Goal: Information Seeking & Learning: Learn about a topic

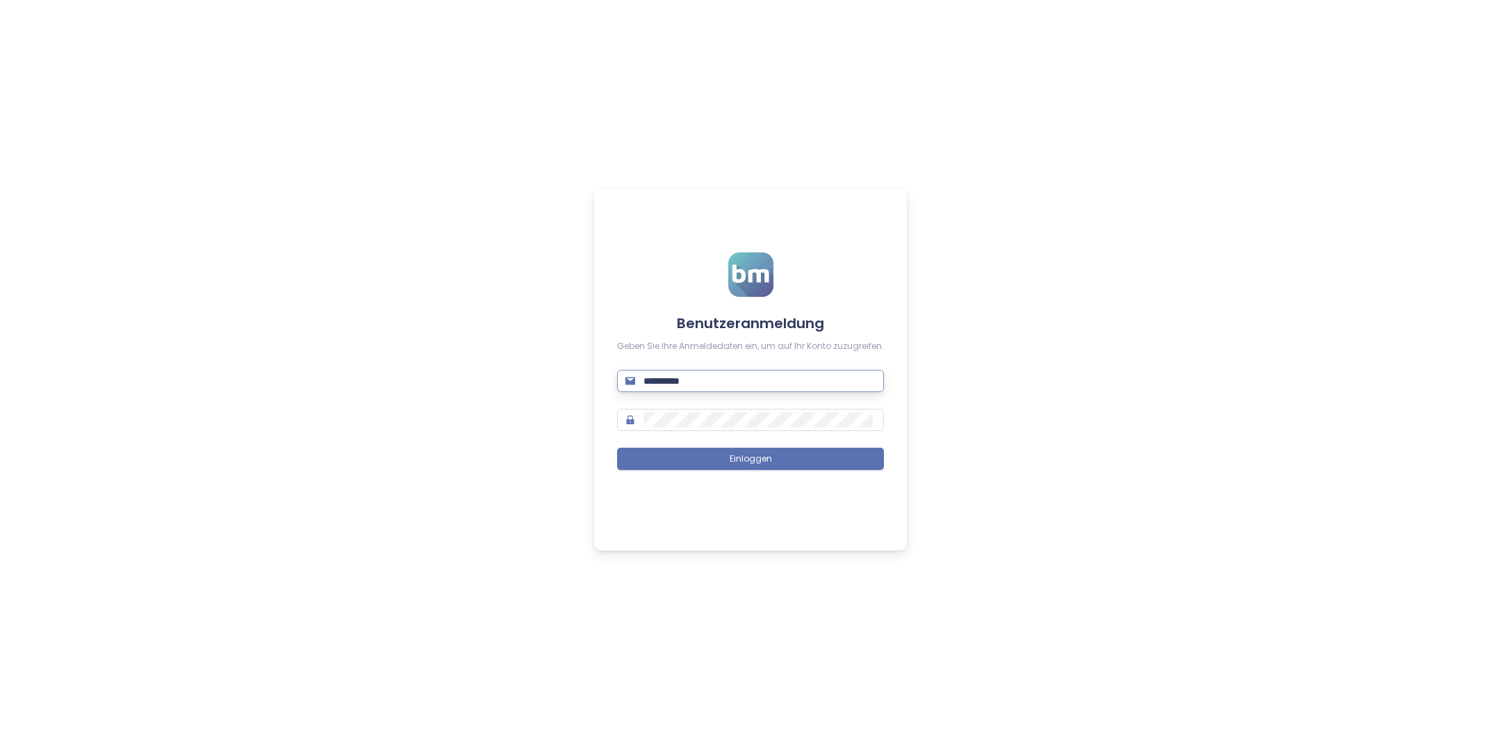
click at [711, 384] on input "**********" at bounding box center [760, 380] width 232 height 15
type input "**********"
click at [795, 453] on button "Einloggen" at bounding box center [750, 459] width 267 height 22
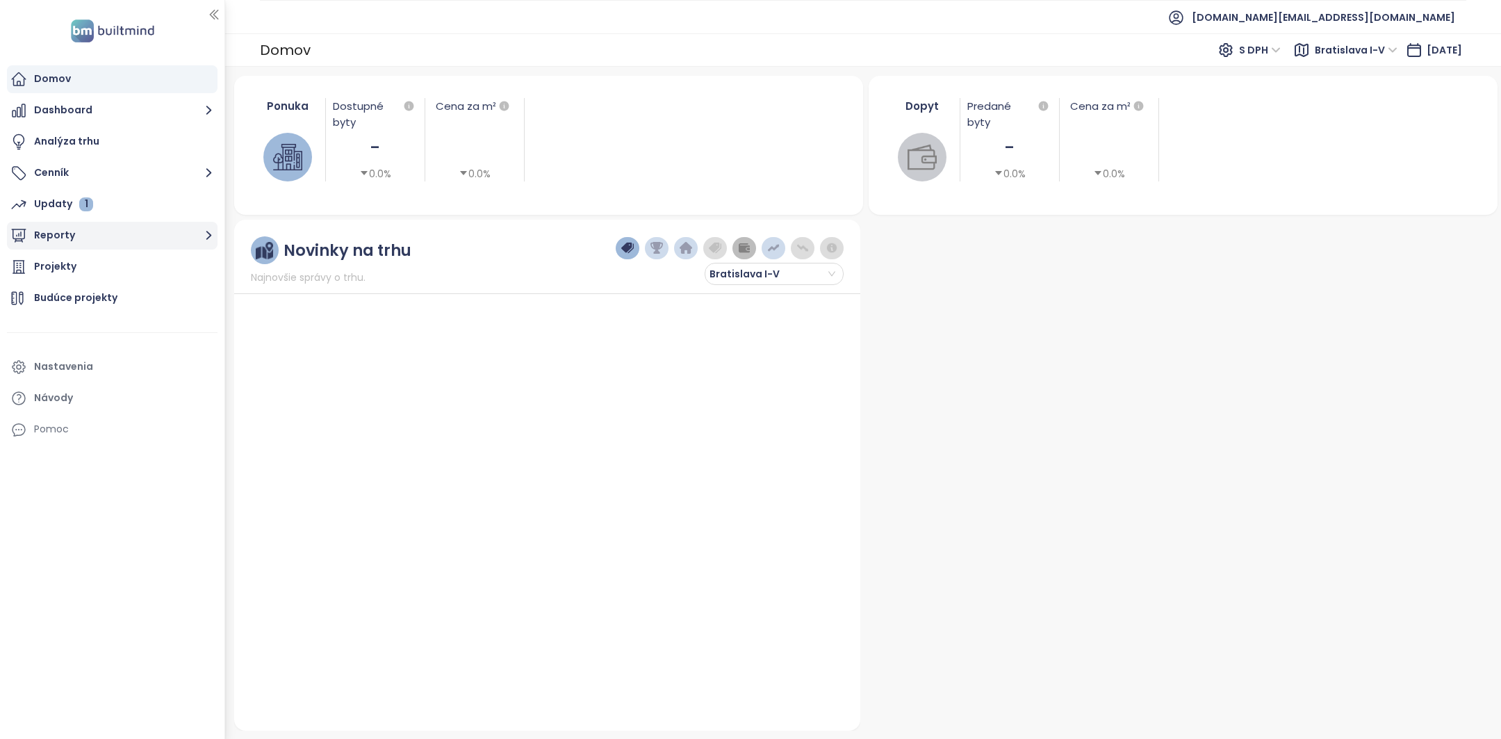
click at [120, 231] on button "Reporty" at bounding box center [112, 236] width 211 height 28
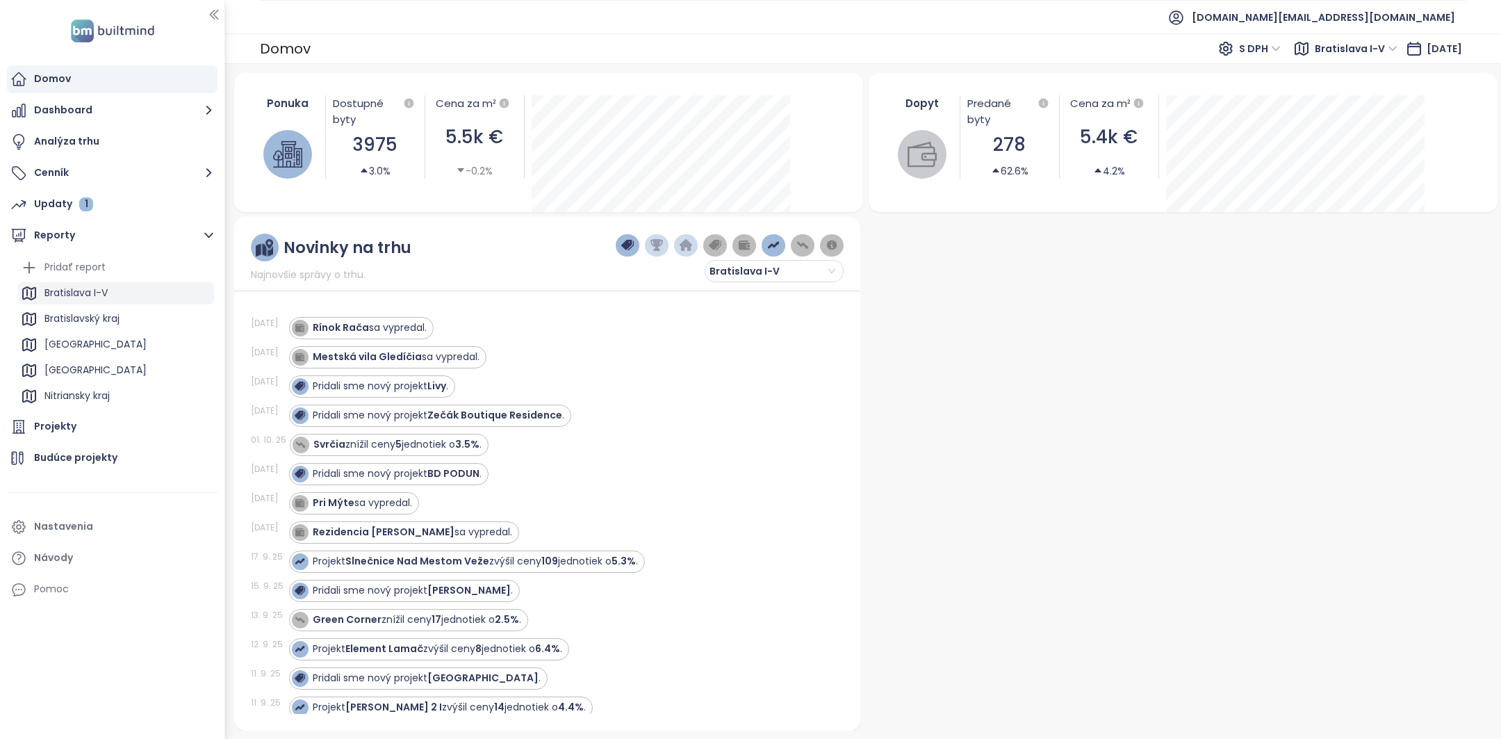
click at [101, 287] on div "Bratislava I-V" at bounding box center [75, 292] width 63 height 17
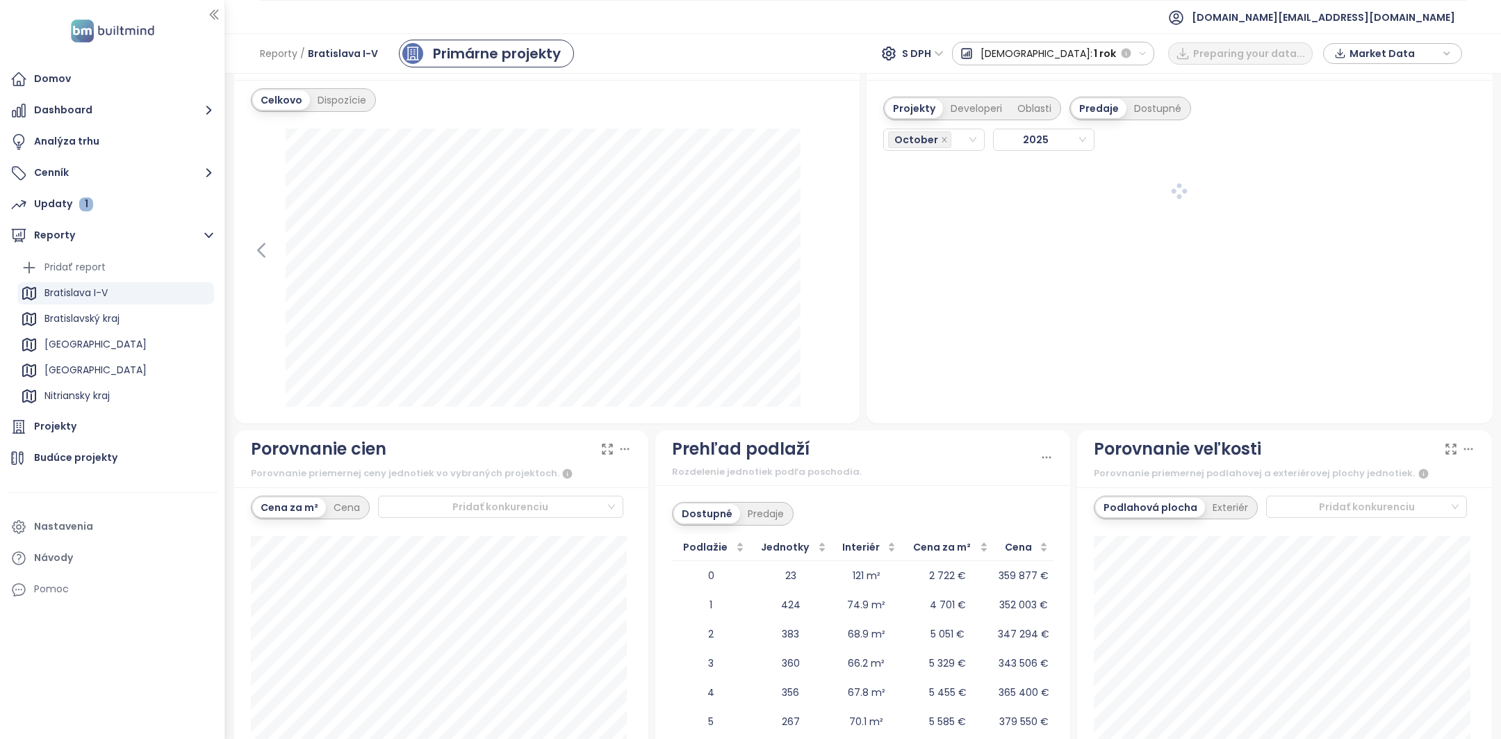
scroll to position [1186, 0]
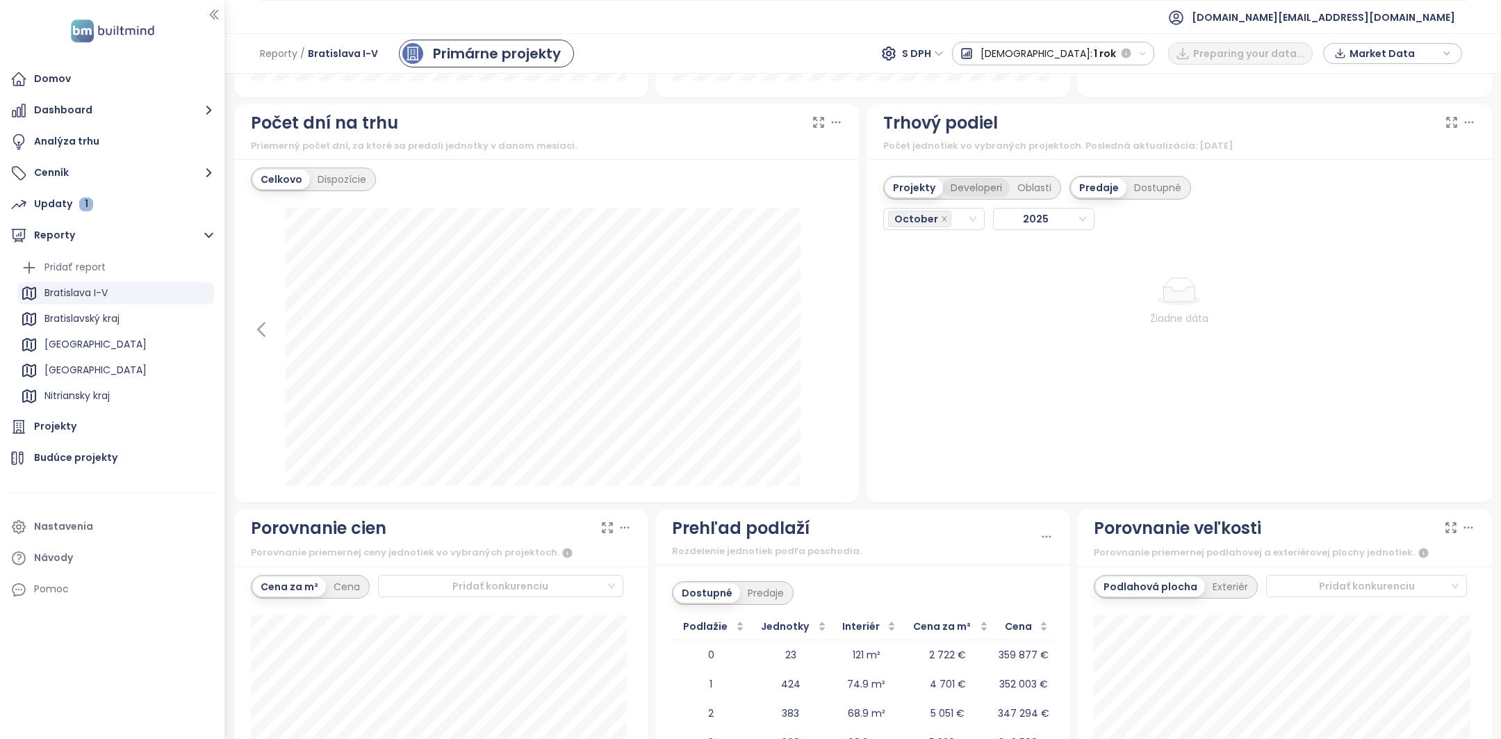
click at [965, 181] on div "Developeri" at bounding box center [976, 187] width 67 height 19
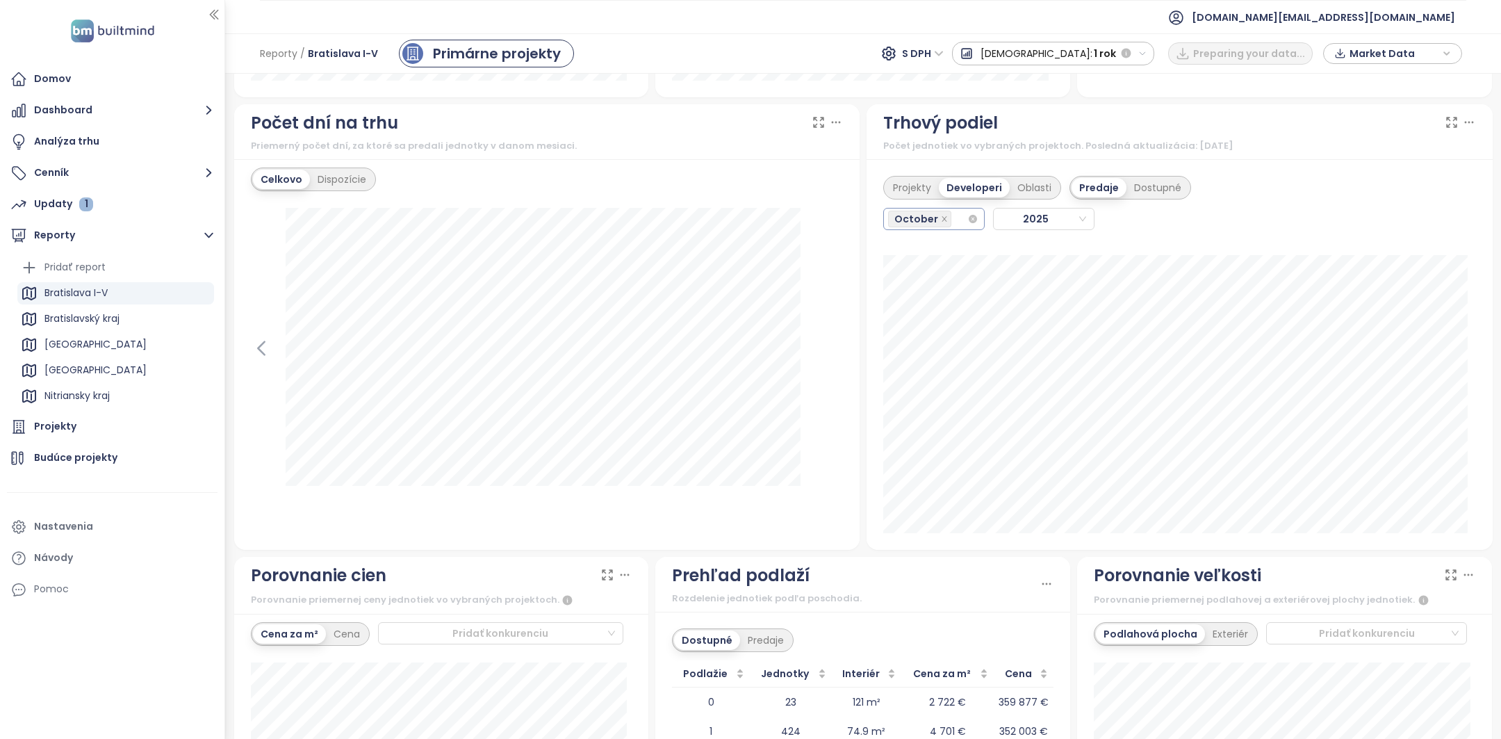
click at [949, 218] on div "October" at bounding box center [927, 218] width 79 height 19
click at [941, 220] on icon "close" at bounding box center [944, 218] width 7 height 7
click at [918, 397] on div "August" at bounding box center [925, 399] width 77 height 15
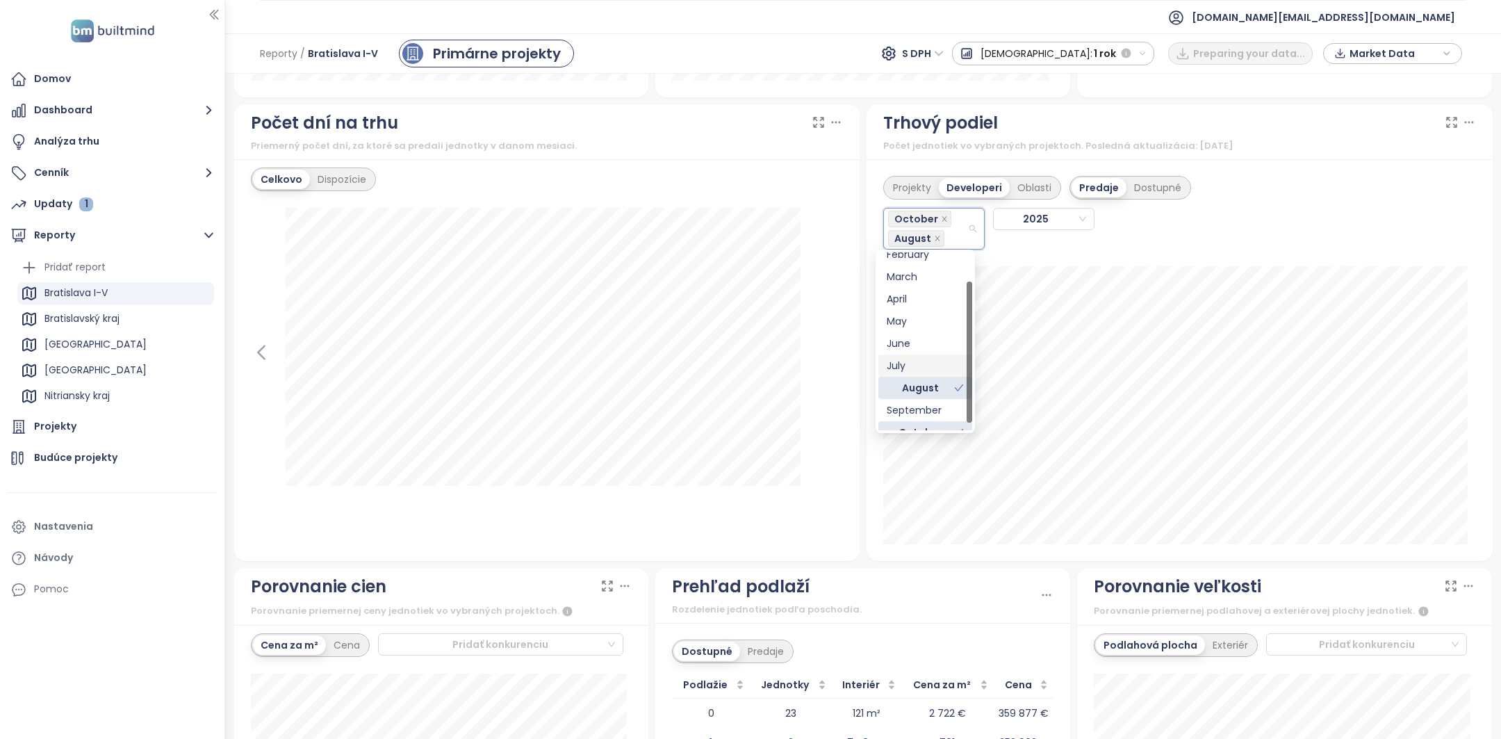
scroll to position [44, 0]
click at [920, 398] on div "September" at bounding box center [925, 397] width 77 height 15
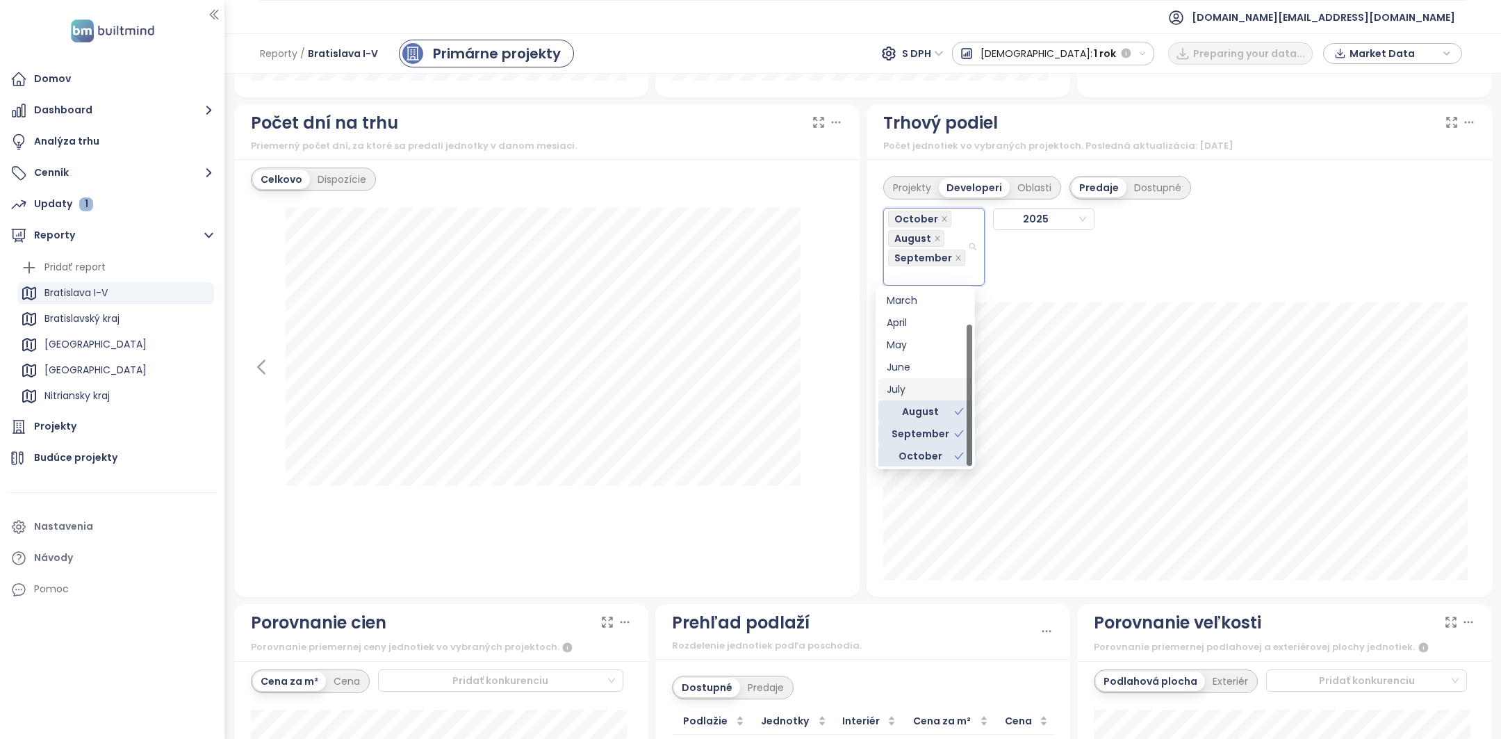
click at [917, 387] on div "July" at bounding box center [925, 389] width 77 height 15
click at [917, 457] on div "October" at bounding box center [920, 458] width 67 height 15
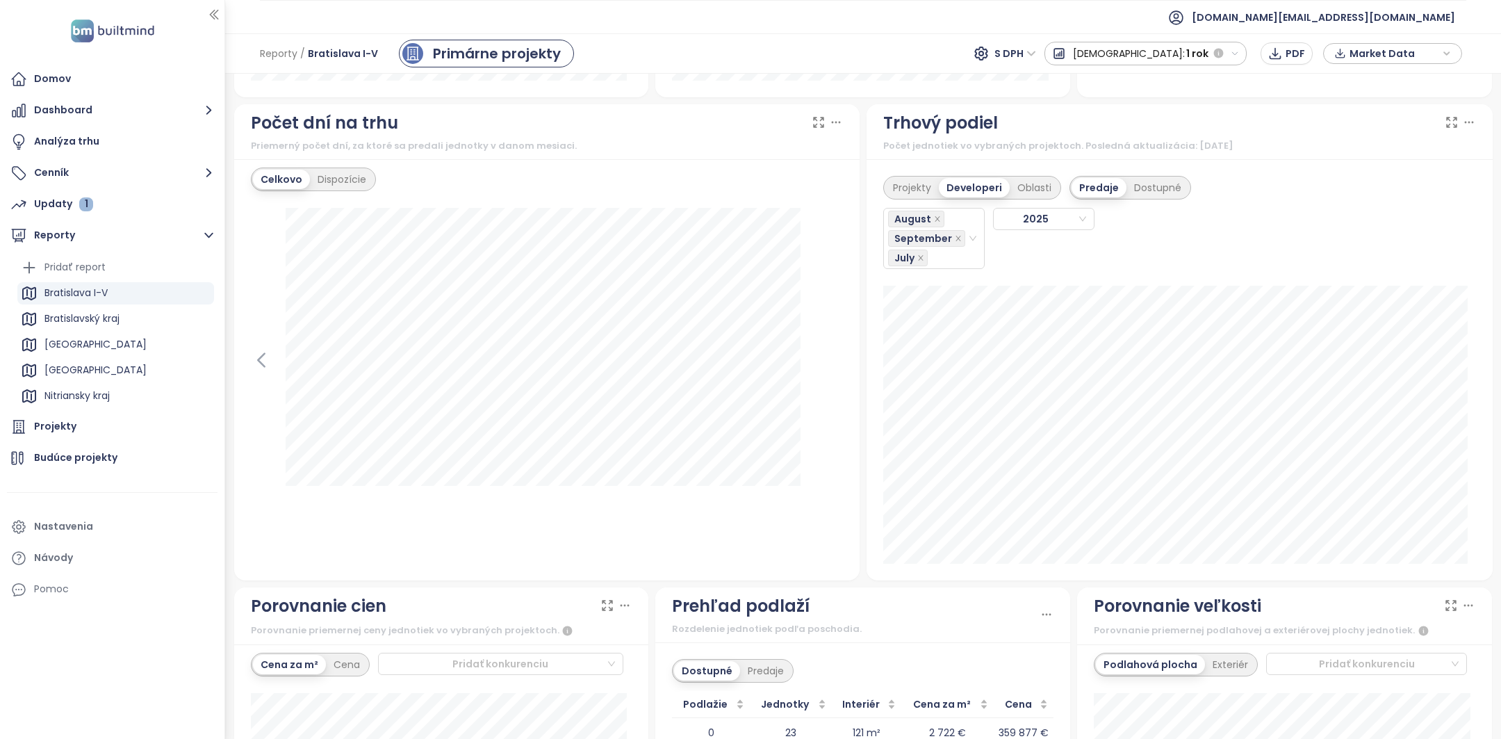
click at [1242, 201] on div "Projekty Developeri Oblasti Predaje Dostupné August September July 2025" at bounding box center [1179, 218] width 593 height 101
click at [900, 186] on div "Projekty" at bounding box center [912, 187] width 54 height 19
click at [100, 419] on div "Projekty" at bounding box center [112, 427] width 211 height 28
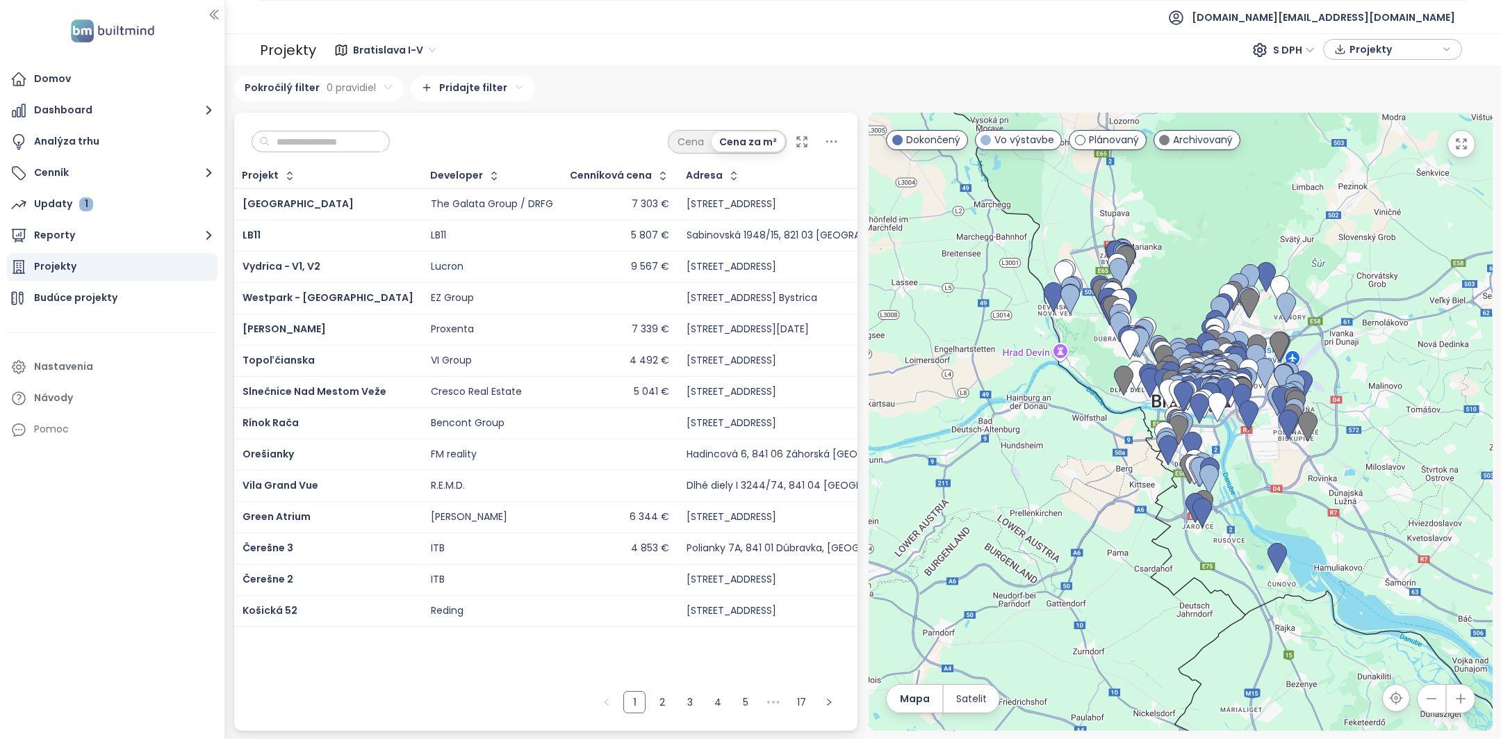
click at [352, 136] on input "text" at bounding box center [326, 141] width 113 height 21
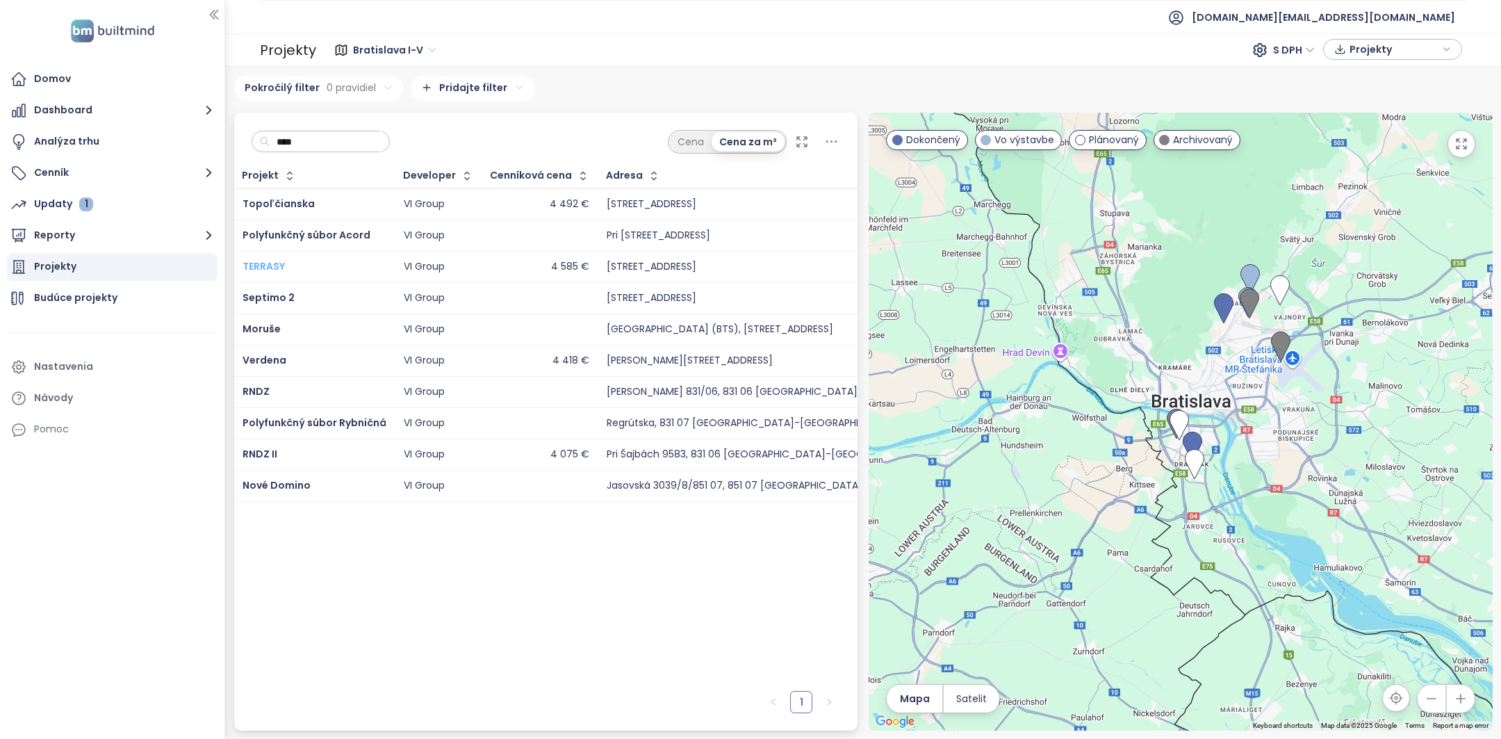
type input "****"
click at [275, 265] on span "TERRASY" at bounding box center [264, 266] width 42 height 14
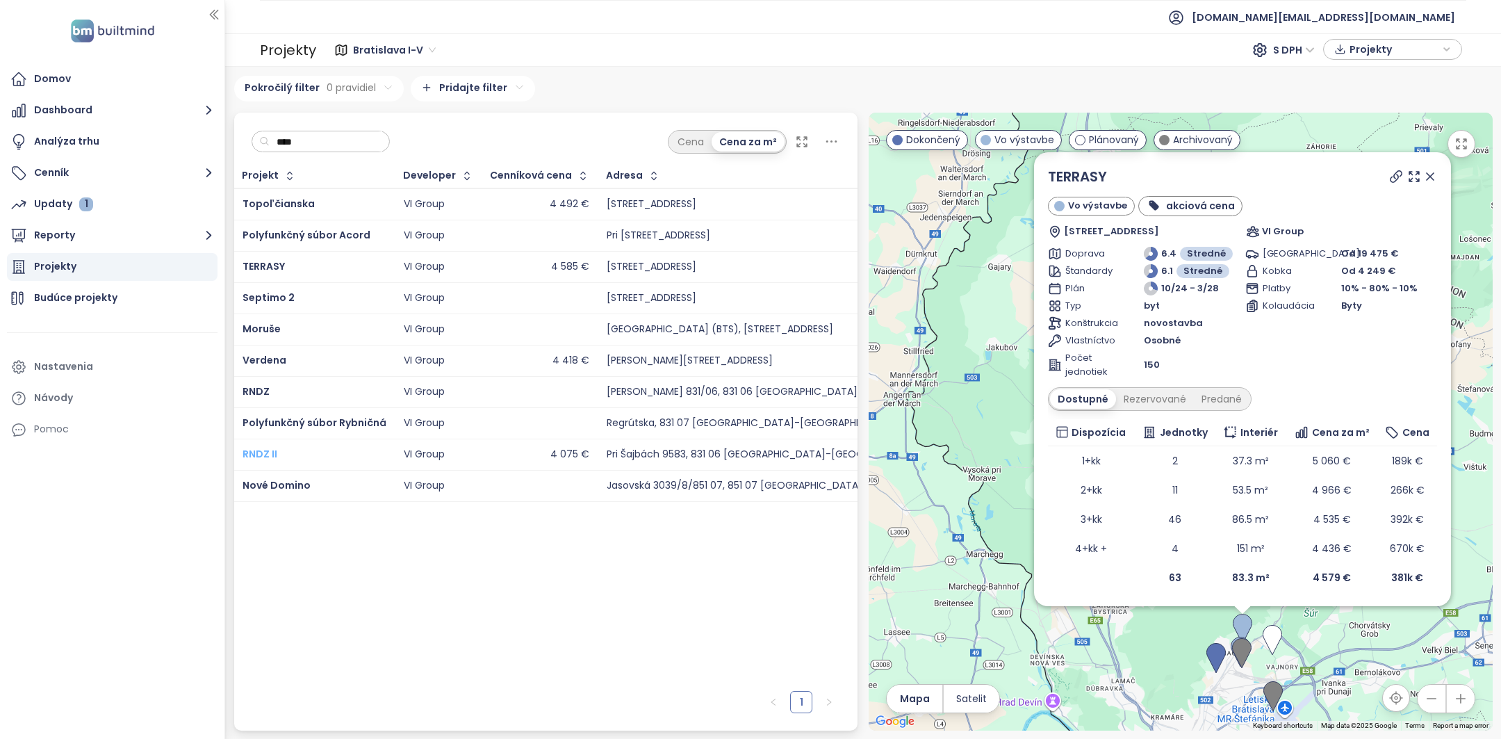
click at [263, 452] on span "RNDZ II" at bounding box center [260, 454] width 35 height 14
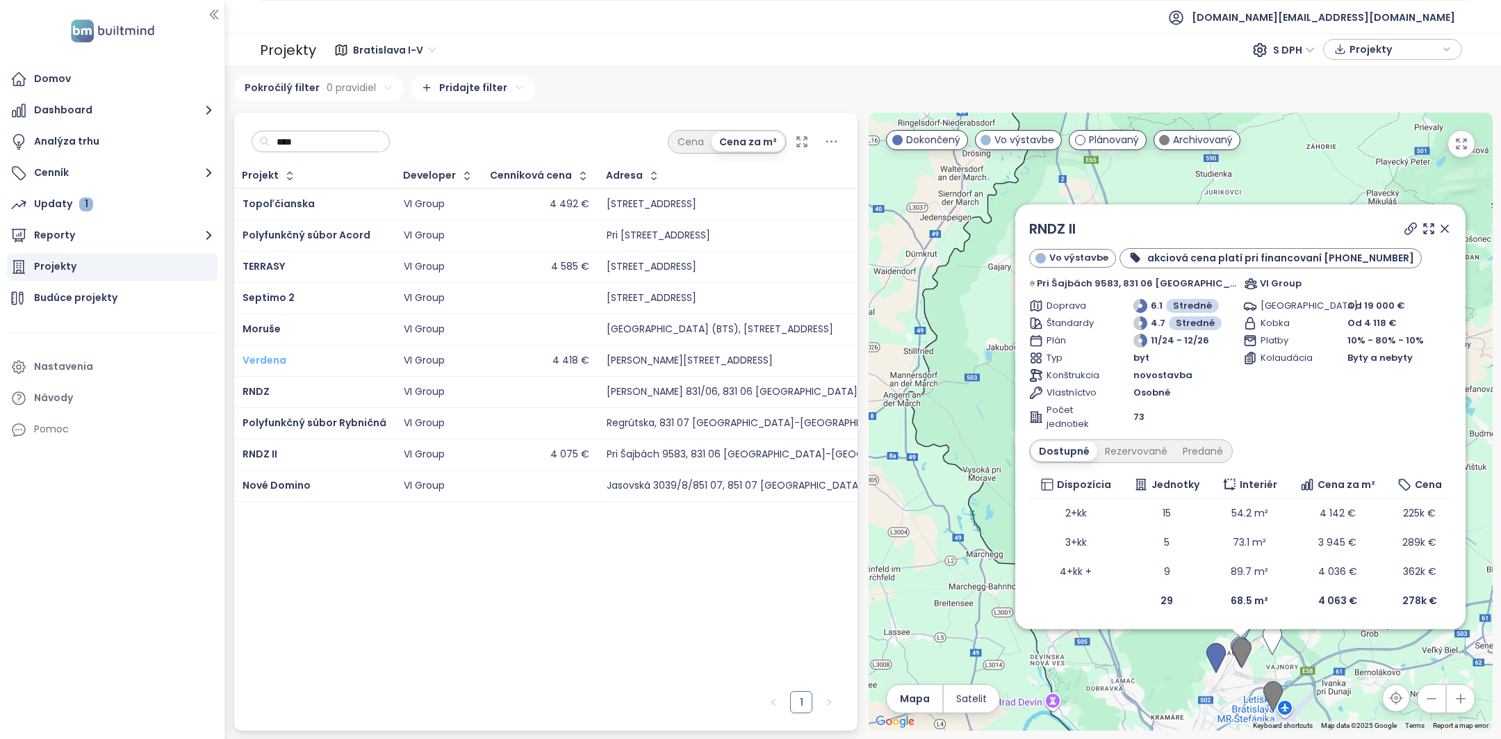
click at [265, 354] on span "Verdena" at bounding box center [265, 360] width 44 height 14
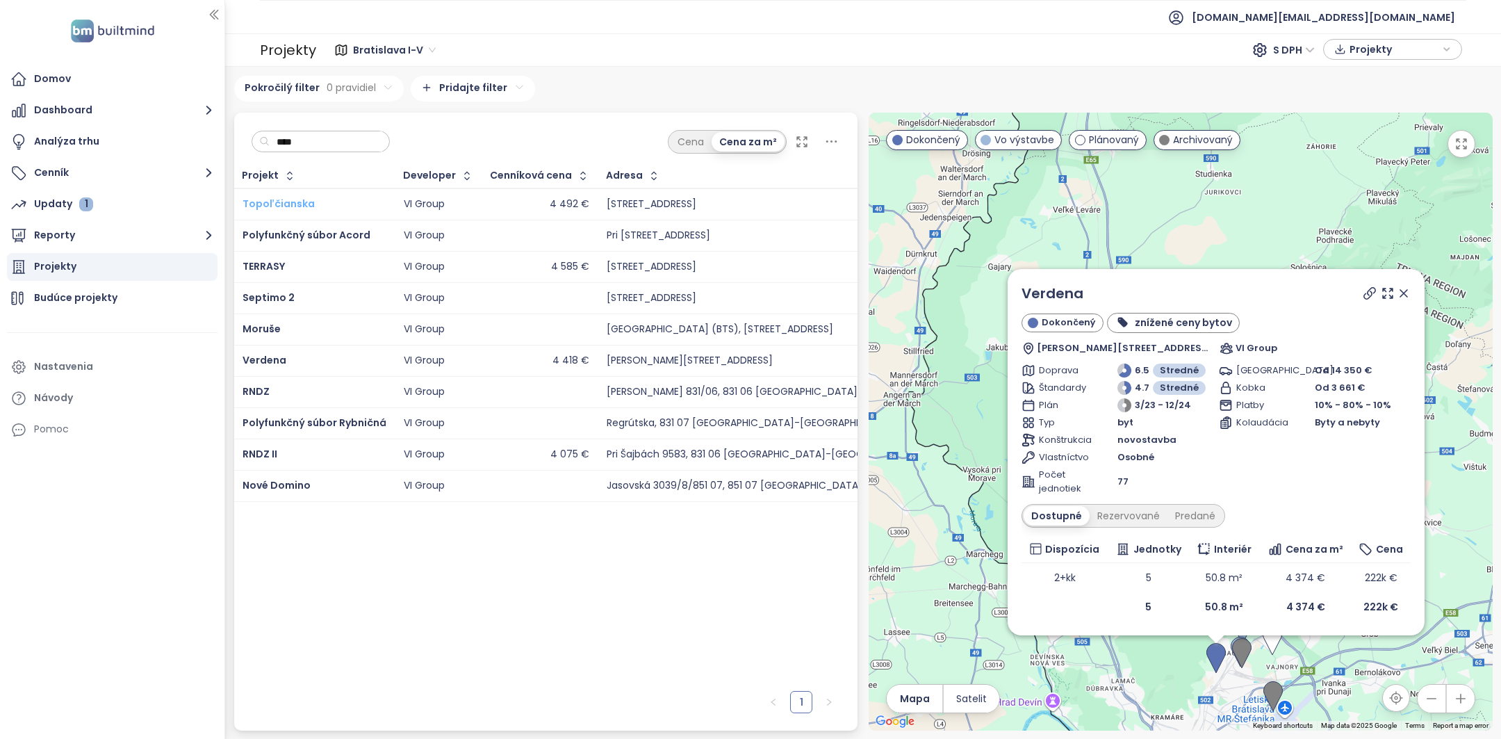
click at [286, 204] on span "Topoľčianska" at bounding box center [279, 204] width 72 height 14
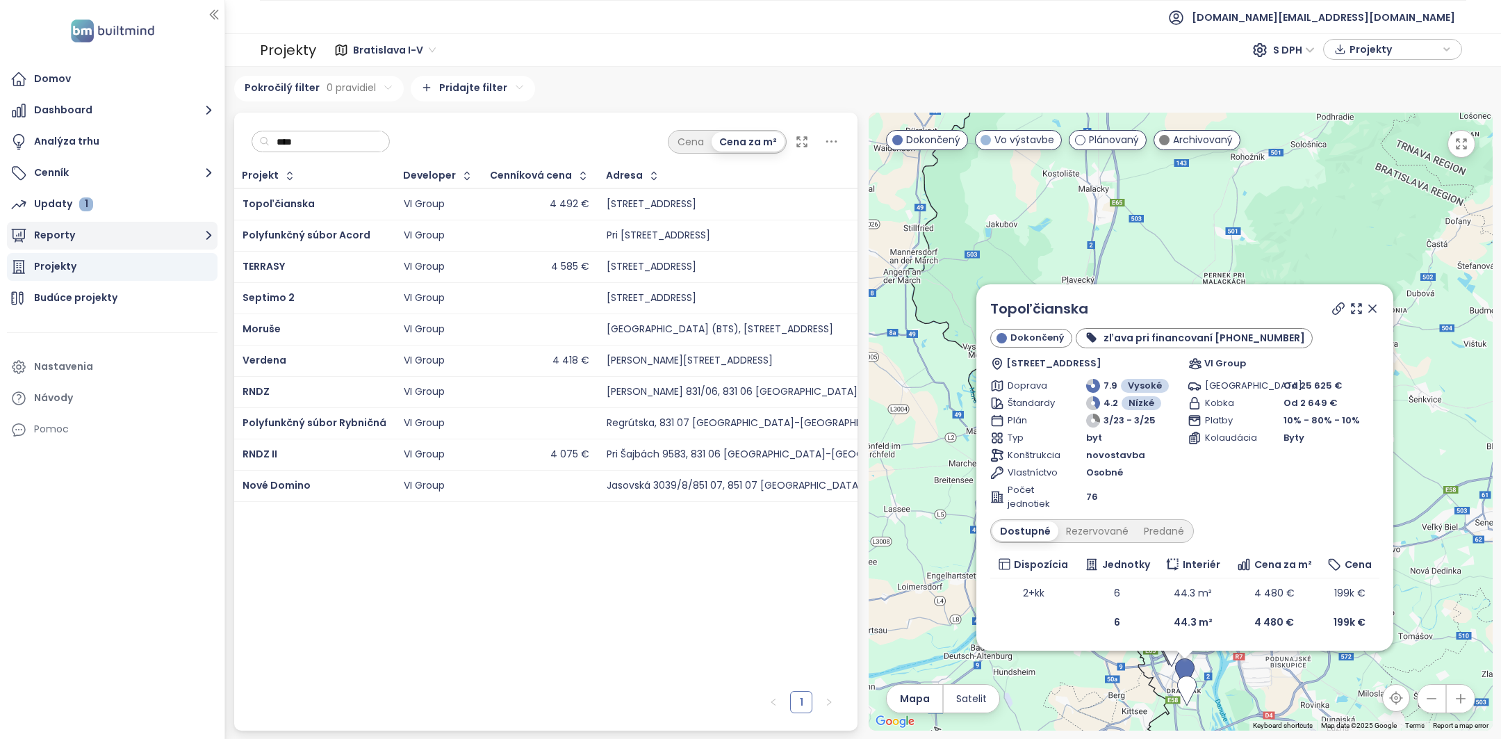
click at [86, 245] on button "Reporty" at bounding box center [112, 236] width 211 height 28
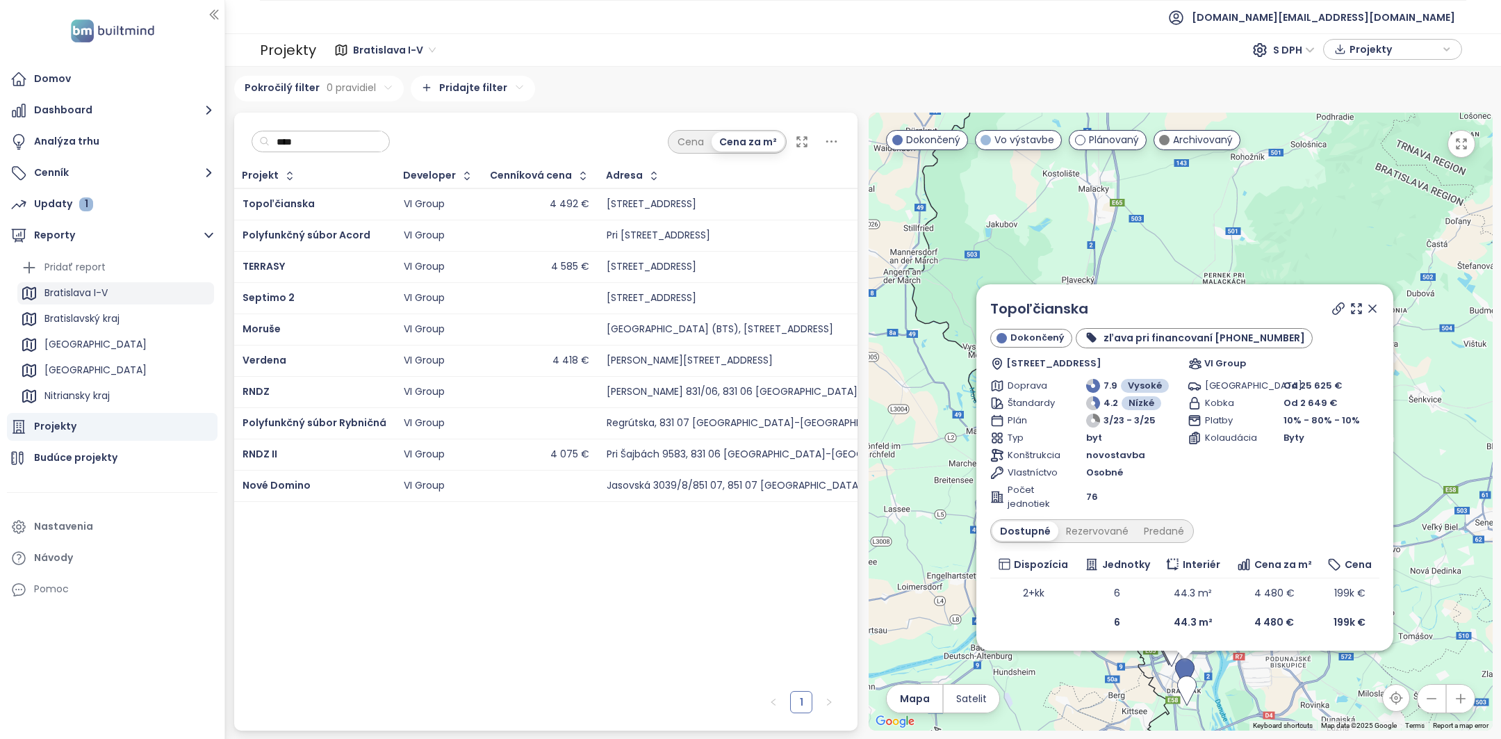
click at [91, 295] on div "Bratislava I-V" at bounding box center [75, 292] width 63 height 17
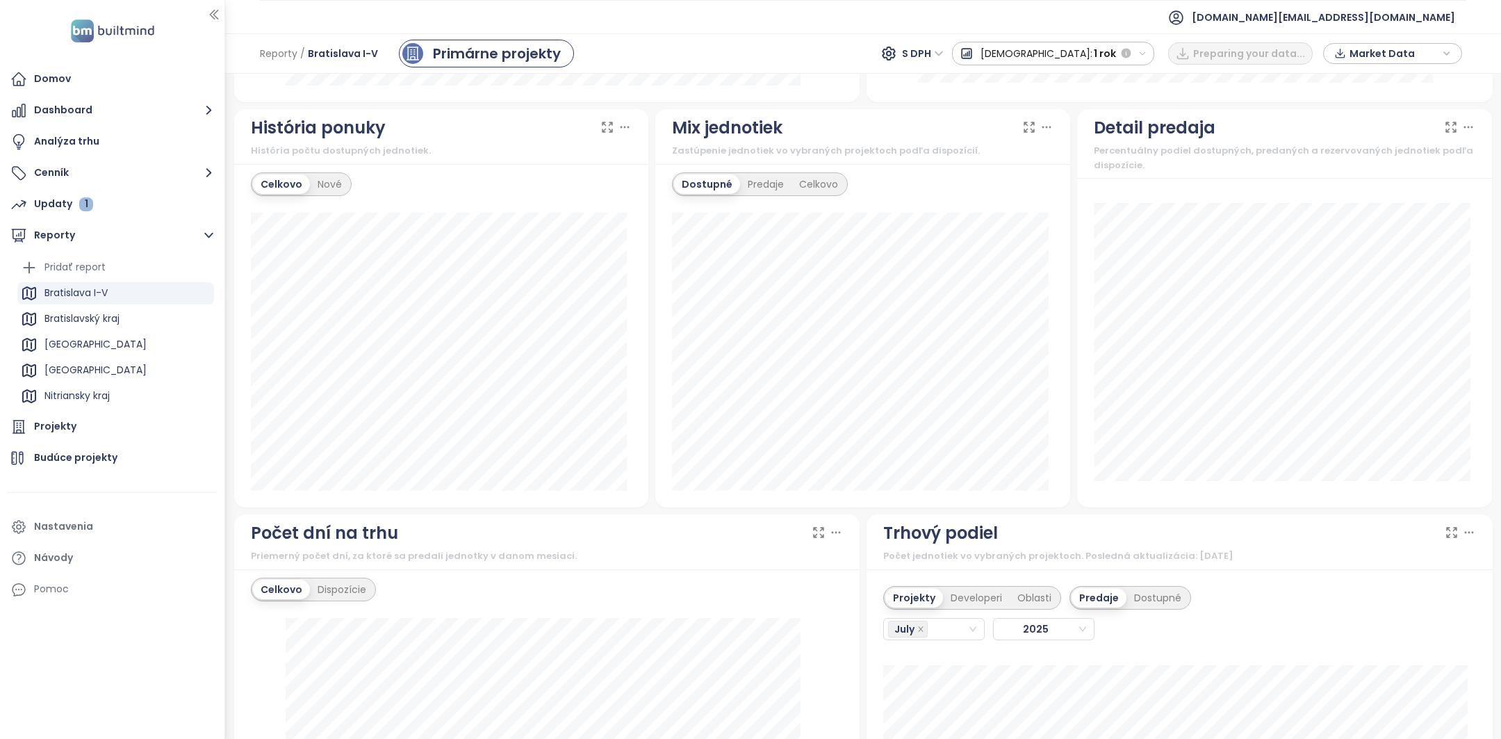
scroll to position [1278, 0]
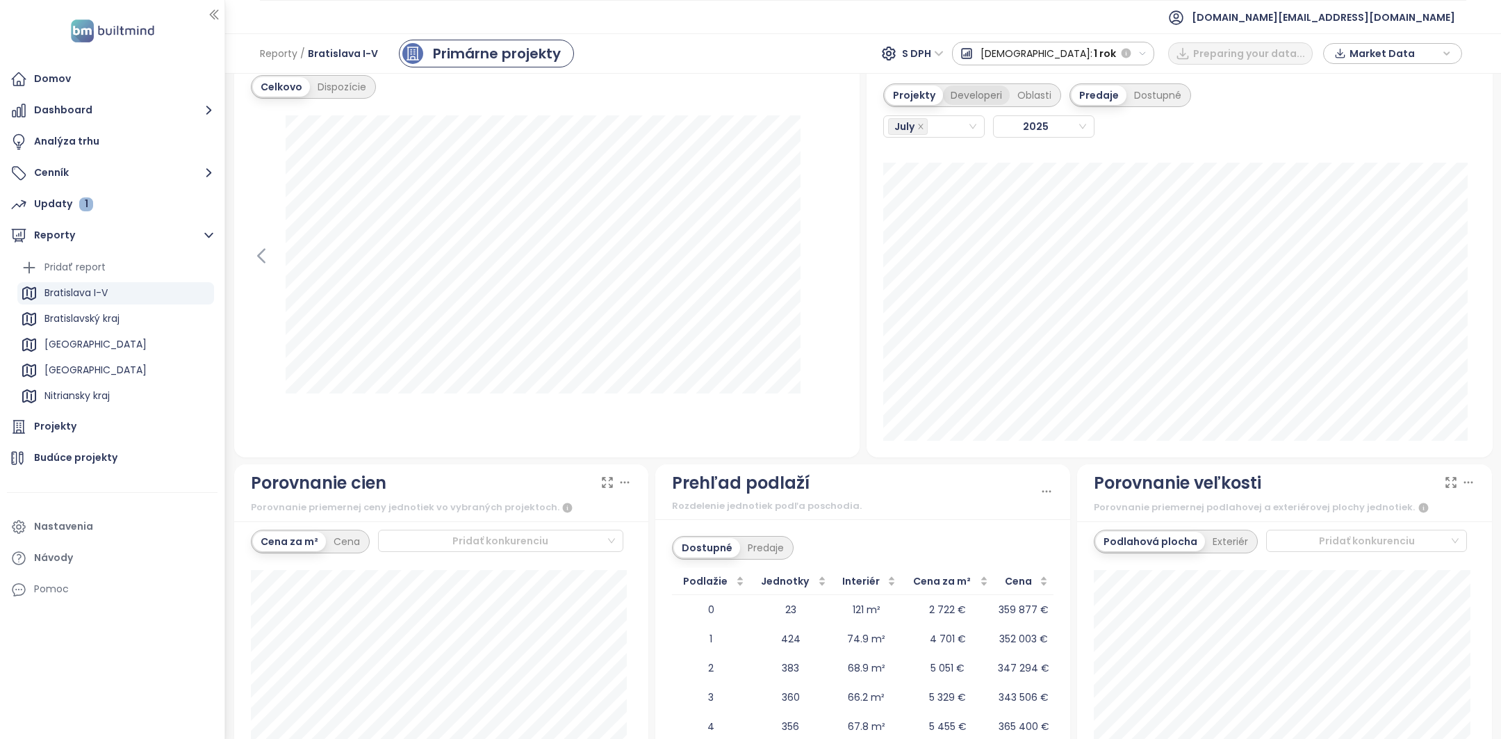
click at [947, 95] on div "Developeri" at bounding box center [976, 94] width 67 height 19
click at [938, 121] on div "July" at bounding box center [927, 126] width 79 height 19
click at [910, 302] on div "August" at bounding box center [925, 307] width 77 height 15
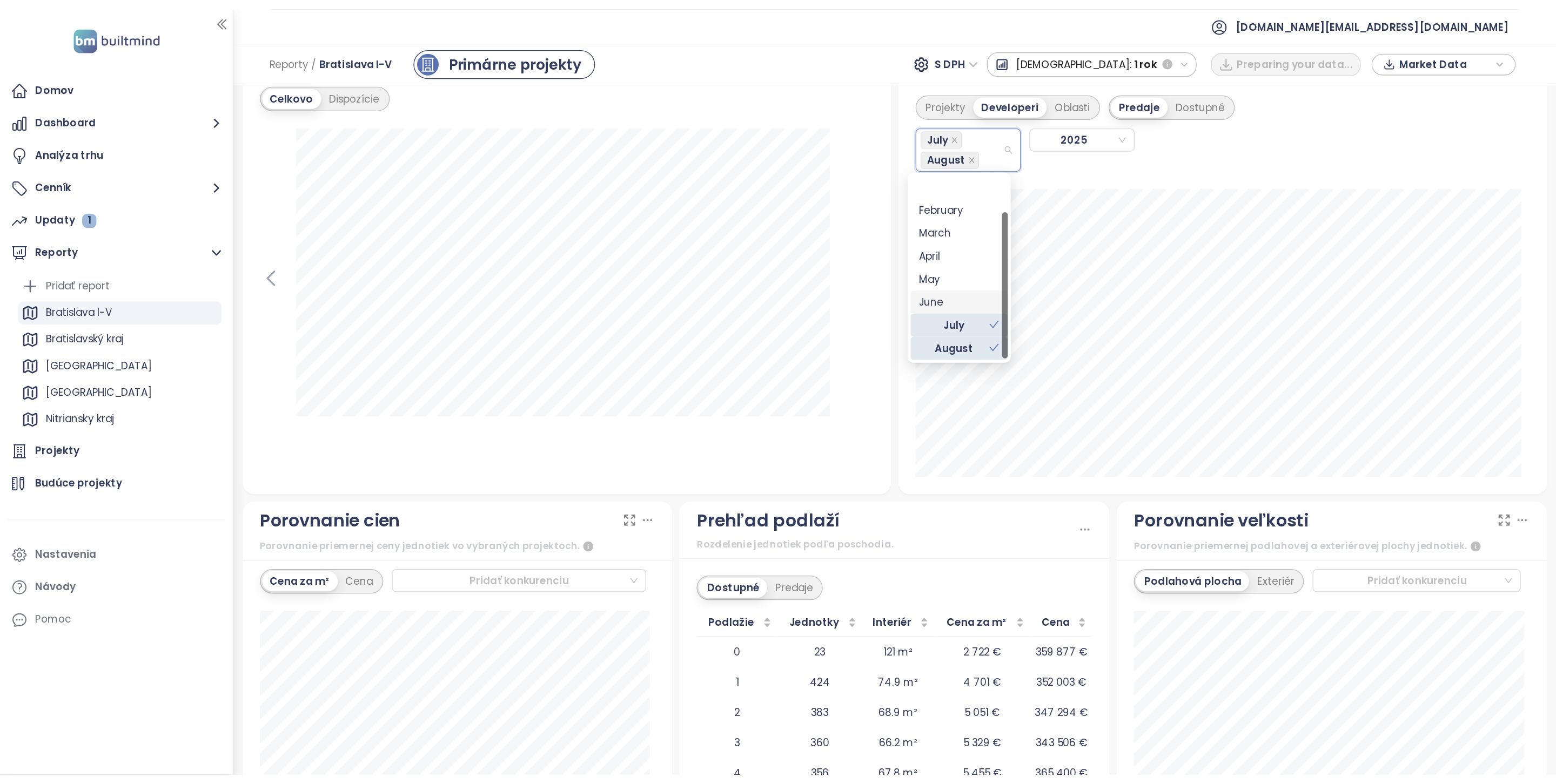
scroll to position [34, 0]
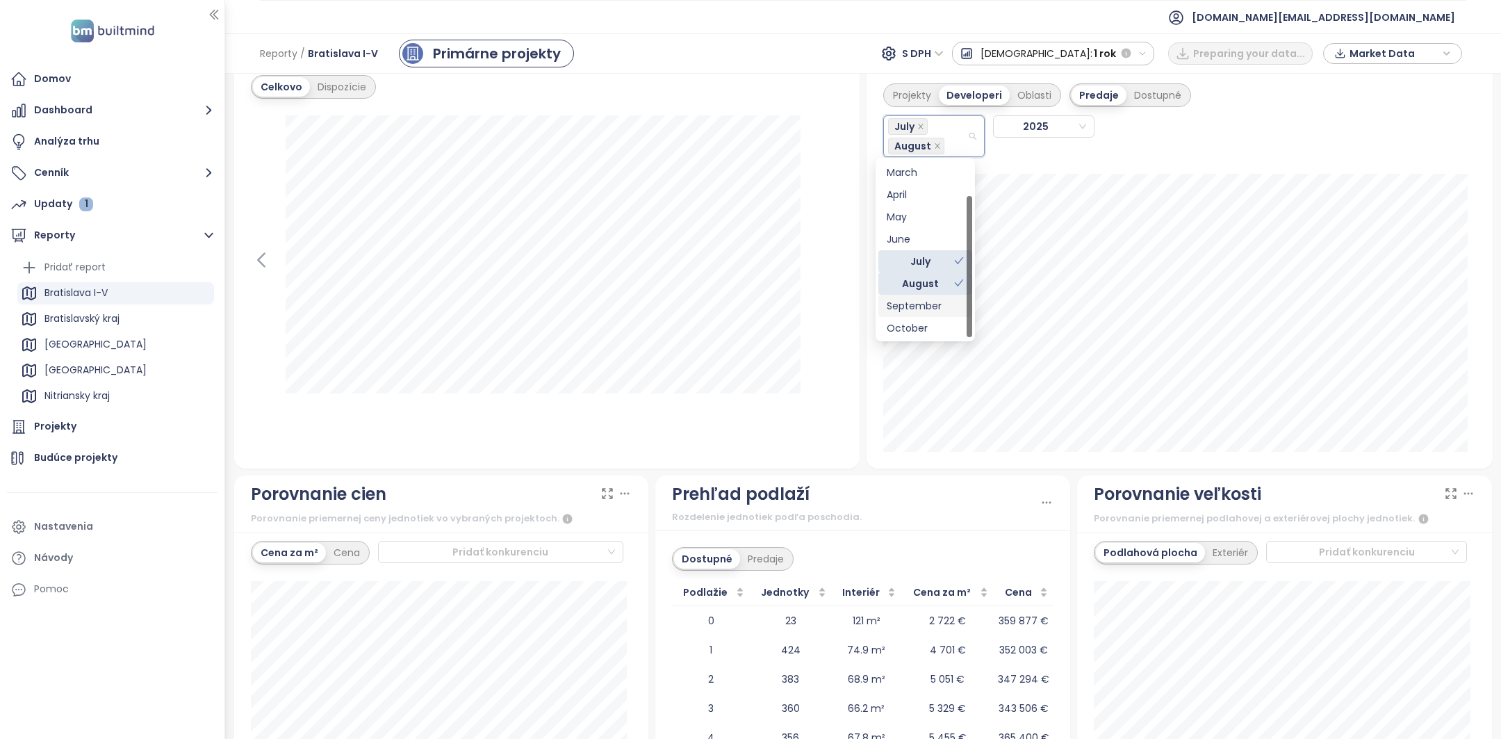
click at [913, 311] on div "September" at bounding box center [925, 305] width 77 height 15
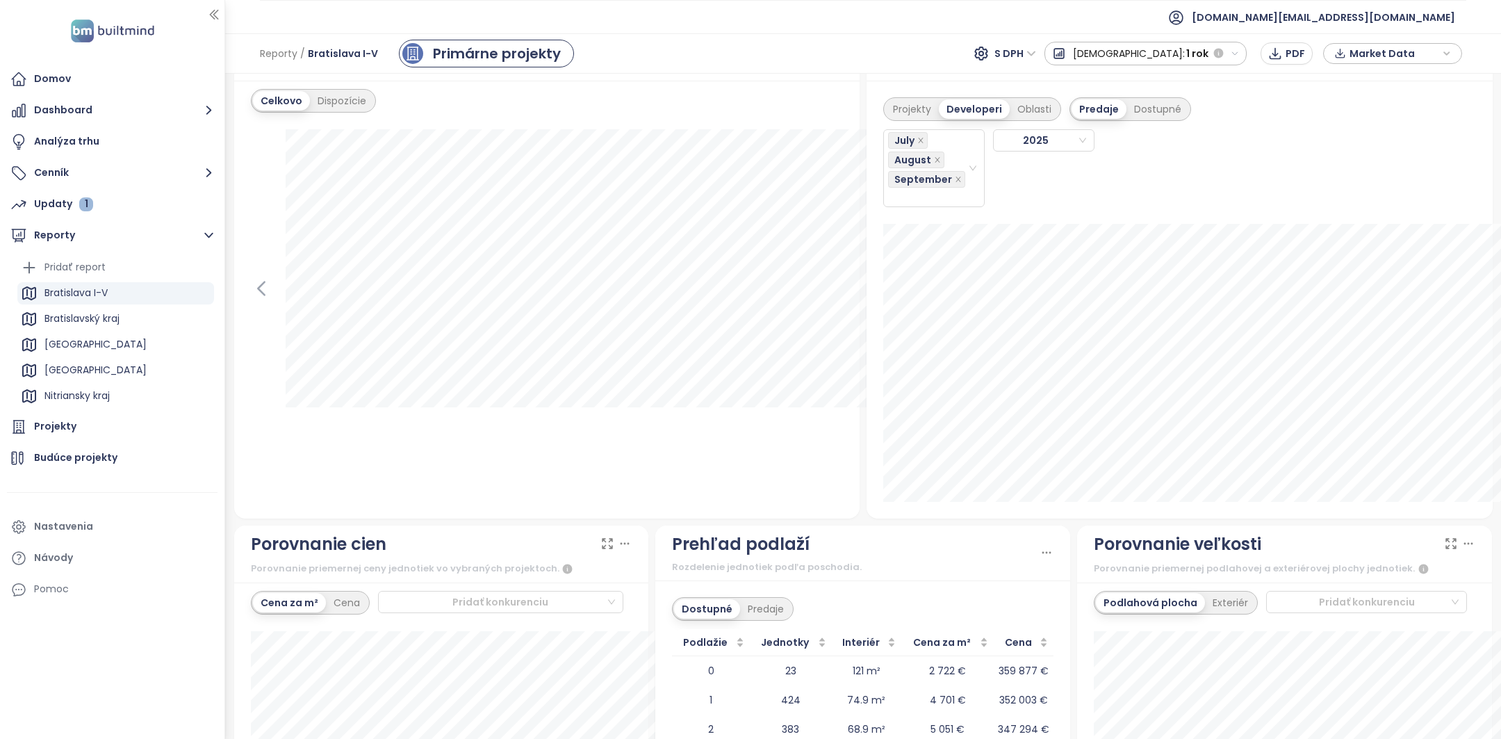
scroll to position [1261, 0]
click at [908, 113] on div "Projekty" at bounding box center [912, 111] width 54 height 19
click at [954, 110] on div "Developeri" at bounding box center [976, 111] width 67 height 19
click at [905, 113] on div "Projekty" at bounding box center [912, 111] width 54 height 19
click at [118, 427] on div "Projekty" at bounding box center [112, 427] width 211 height 28
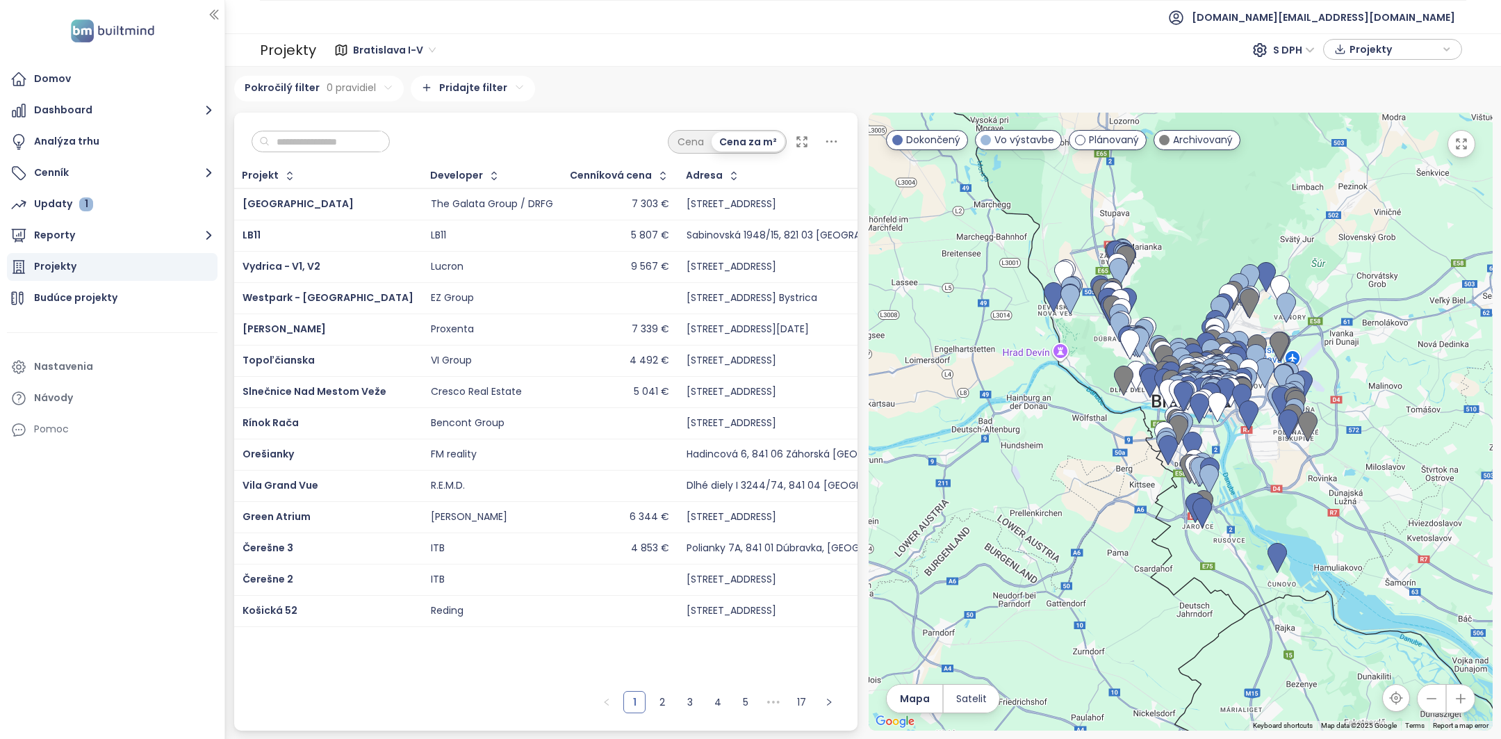
click at [302, 142] on input "text" at bounding box center [326, 141] width 113 height 21
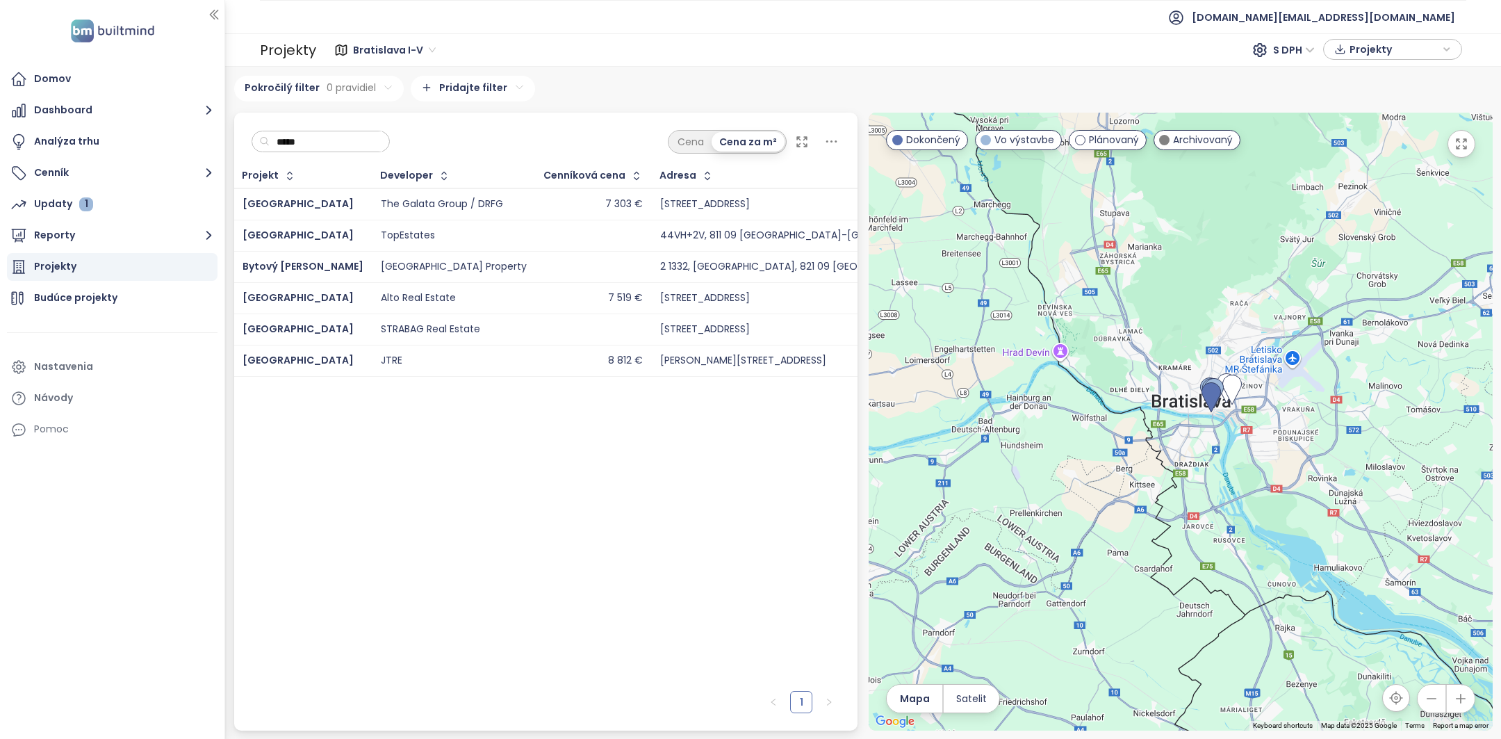
type input "*****"
click at [123, 227] on button "Reporty" at bounding box center [112, 236] width 211 height 28
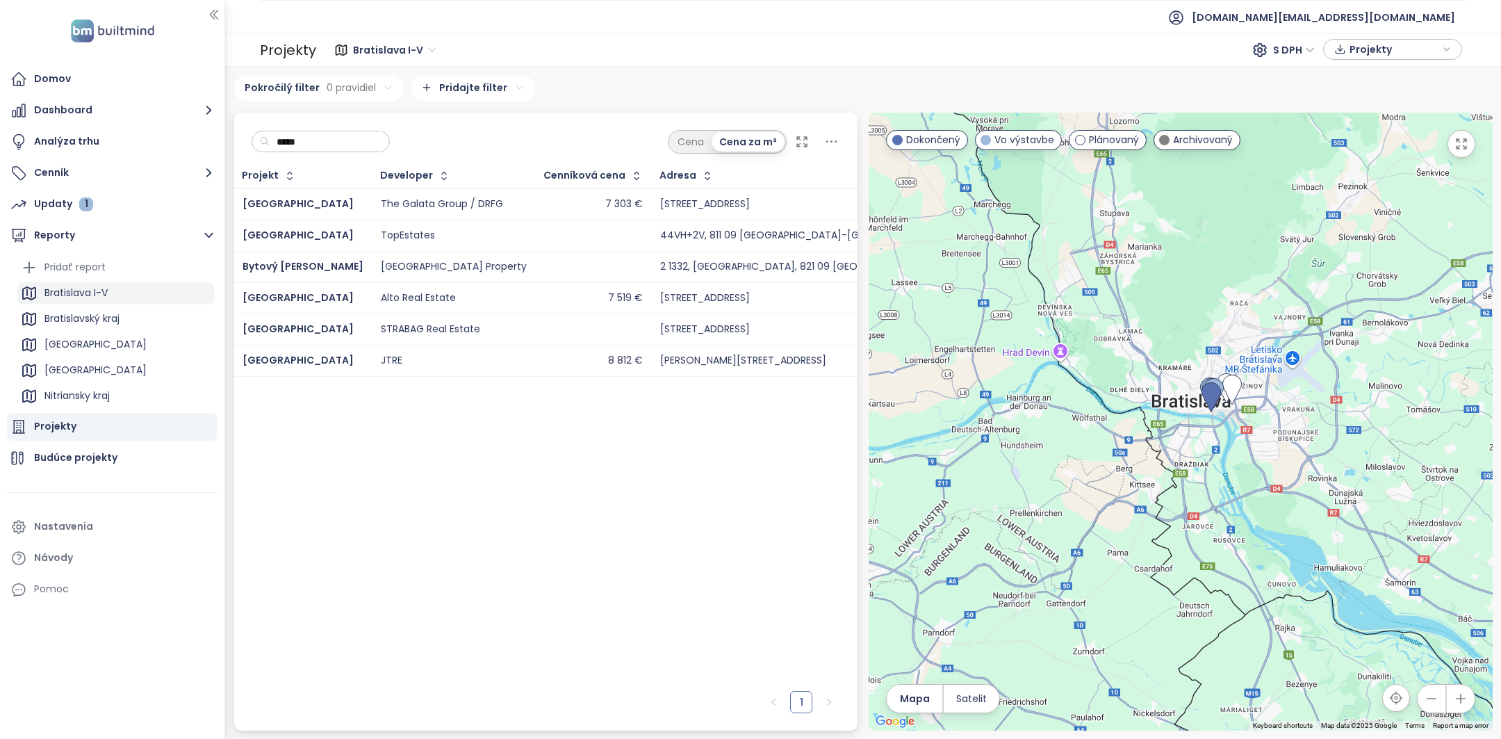
click at [117, 298] on div "Bratislava I-V" at bounding box center [115, 293] width 197 height 22
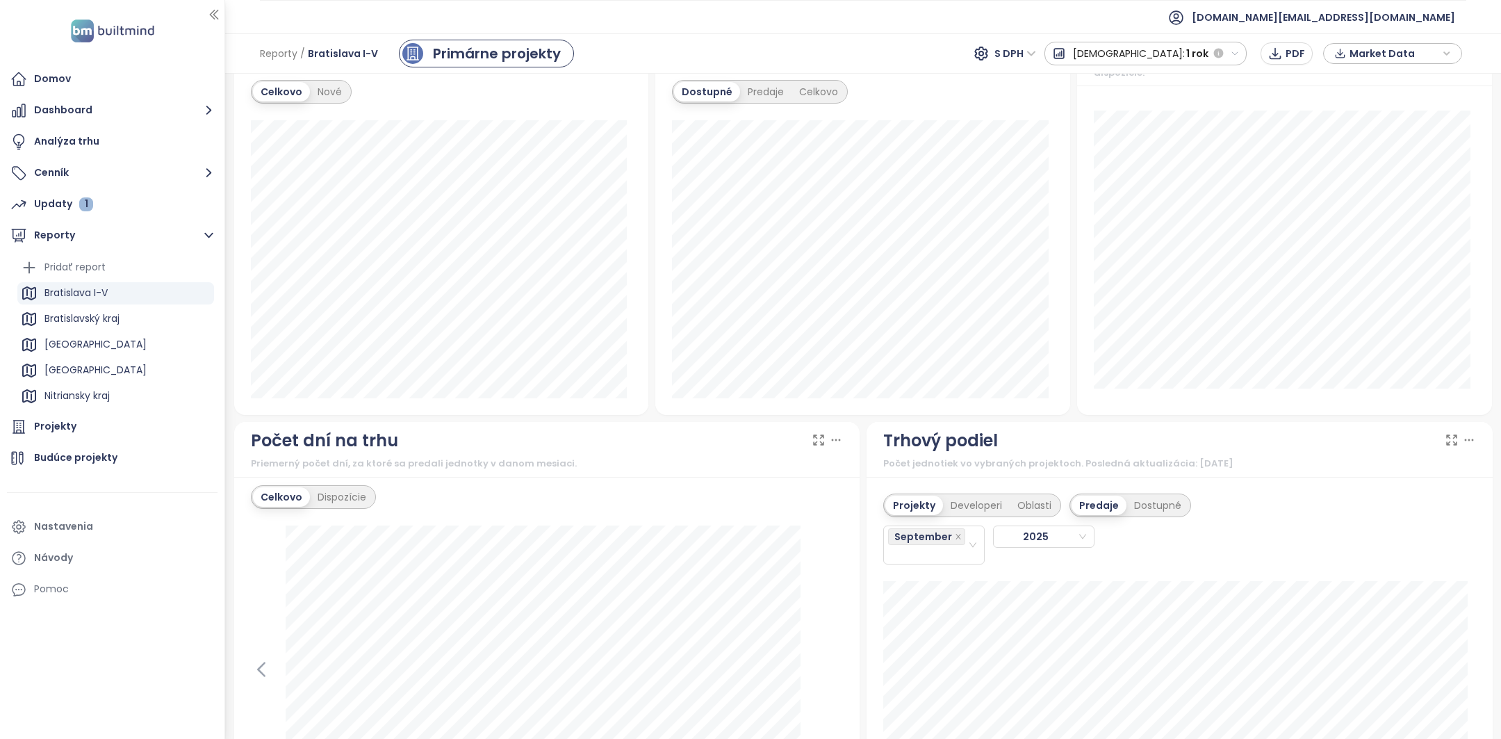
scroll to position [908, 0]
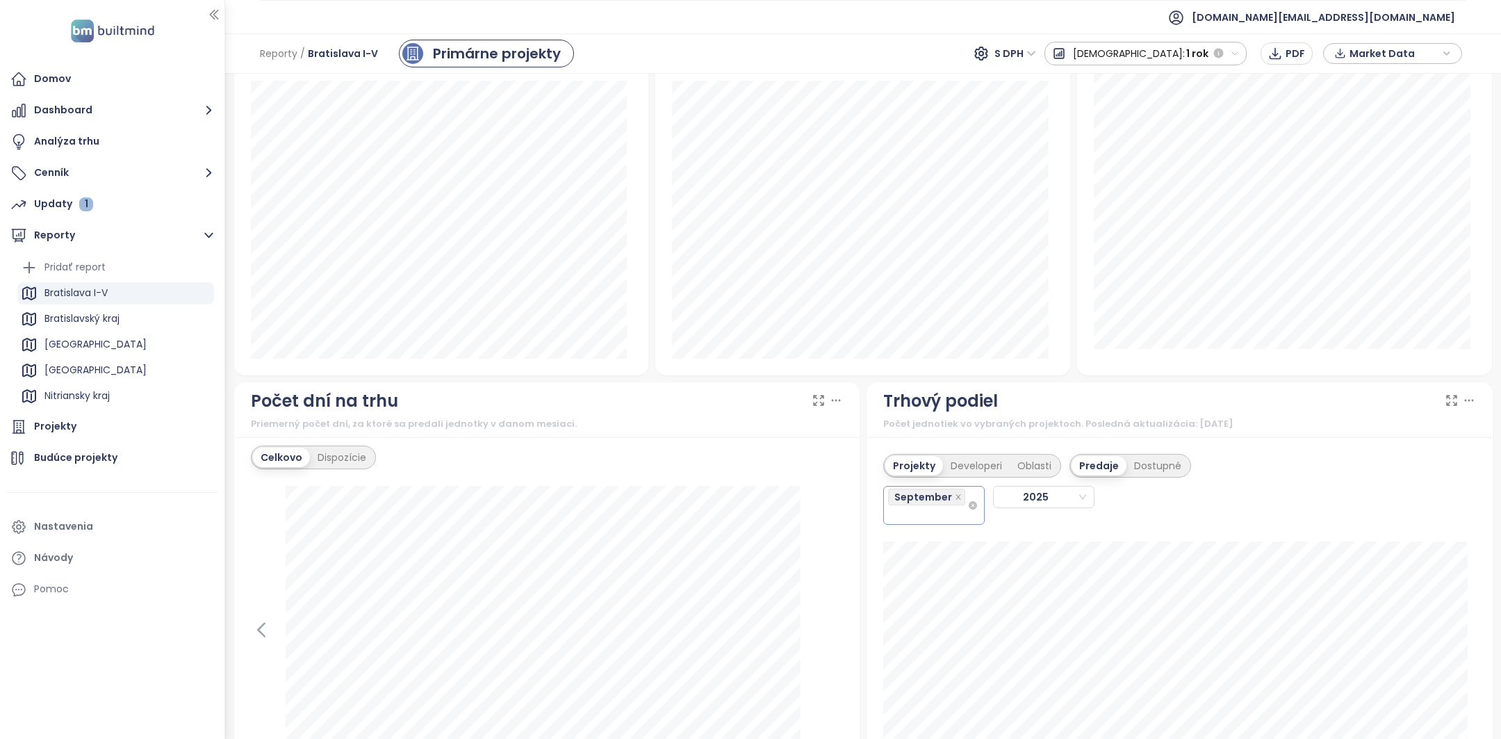
click at [940, 516] on div "September" at bounding box center [927, 505] width 79 height 36
click at [912, 645] on div "August" at bounding box center [926, 650] width 78 height 15
click at [913, 632] on div "July" at bounding box center [926, 630] width 78 height 15
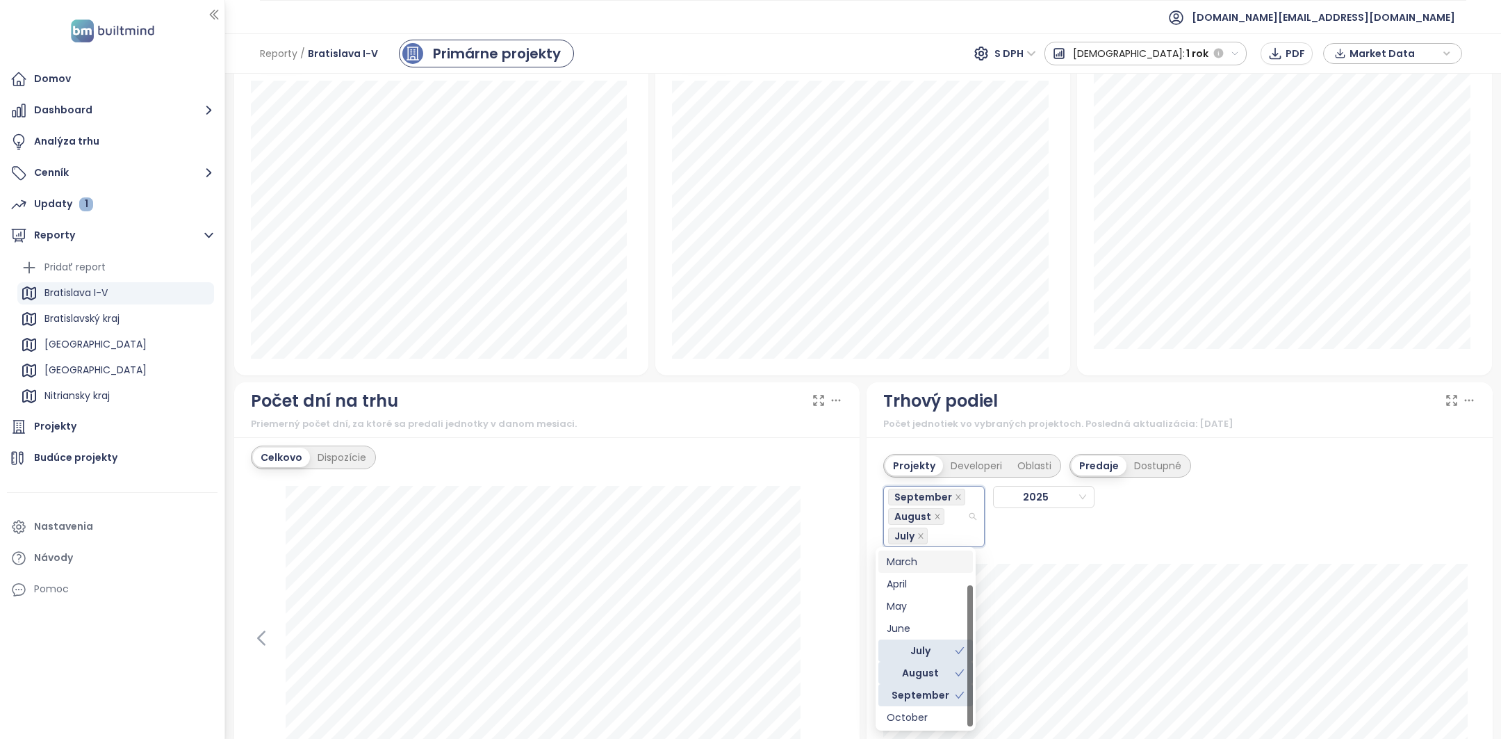
click at [1045, 540] on div "September August July 2025" at bounding box center [1037, 512] width 308 height 70
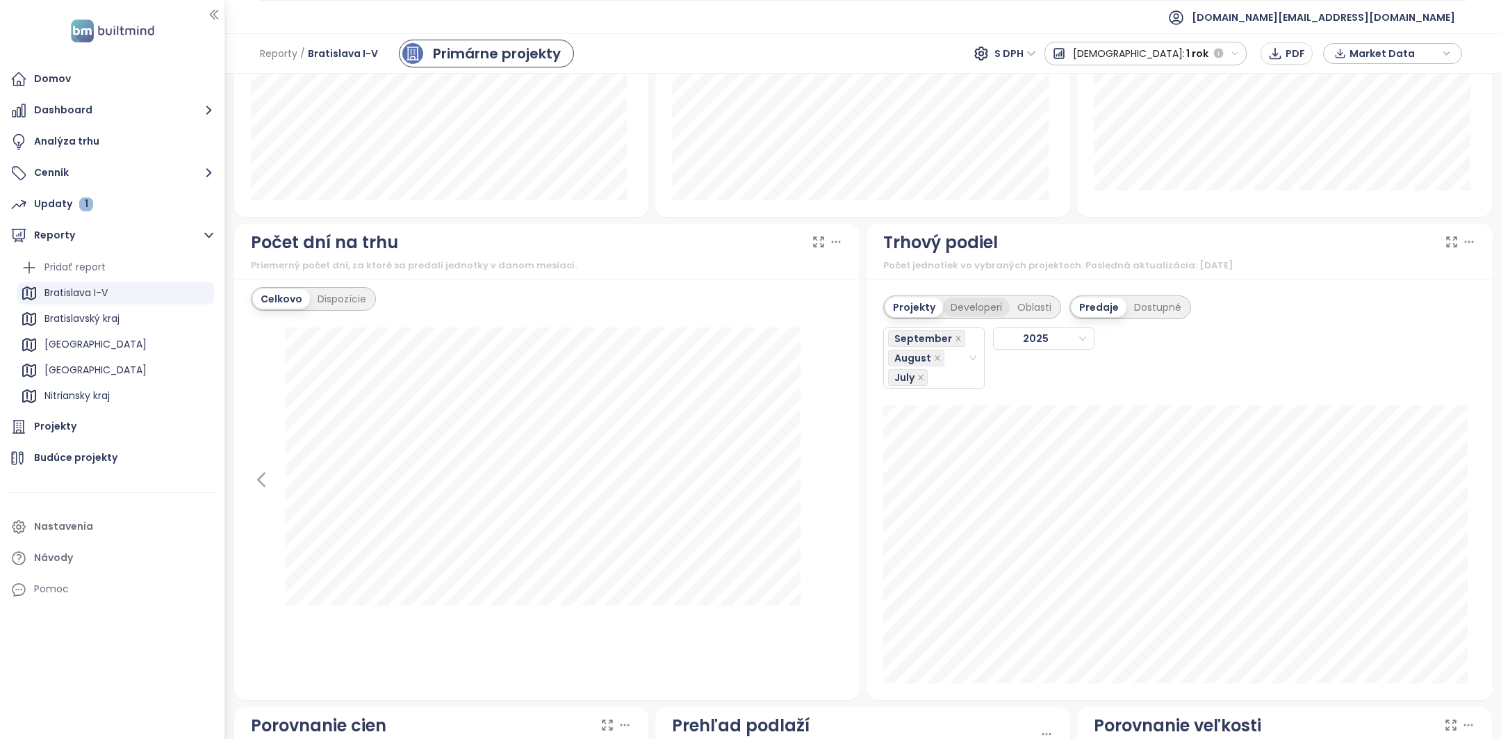
click at [957, 300] on div "Developeri" at bounding box center [976, 306] width 67 height 19
click at [102, 420] on div "Projekty" at bounding box center [112, 427] width 211 height 28
click at [920, 309] on div "Projekty" at bounding box center [912, 306] width 54 height 19
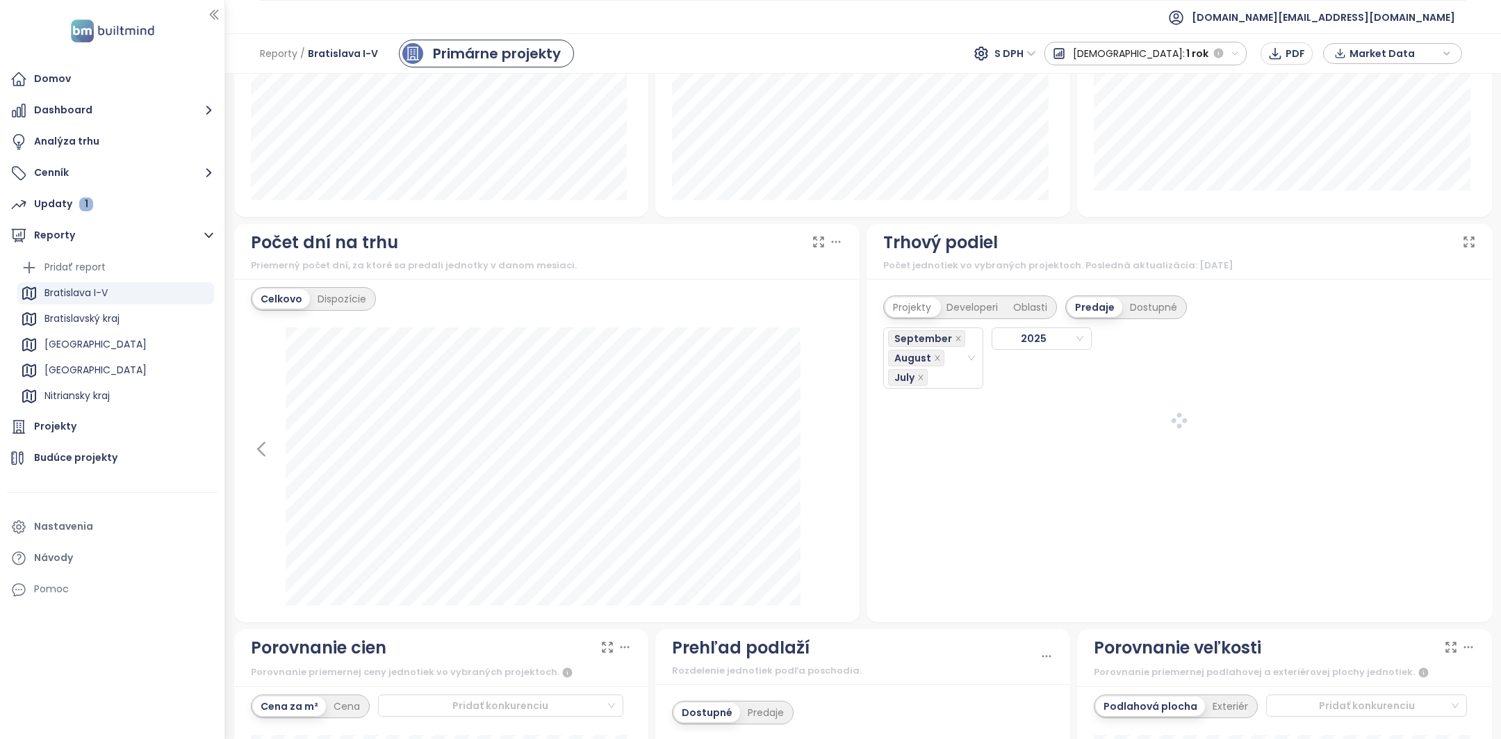
click at [951, 309] on div "Developeri" at bounding box center [972, 306] width 67 height 19
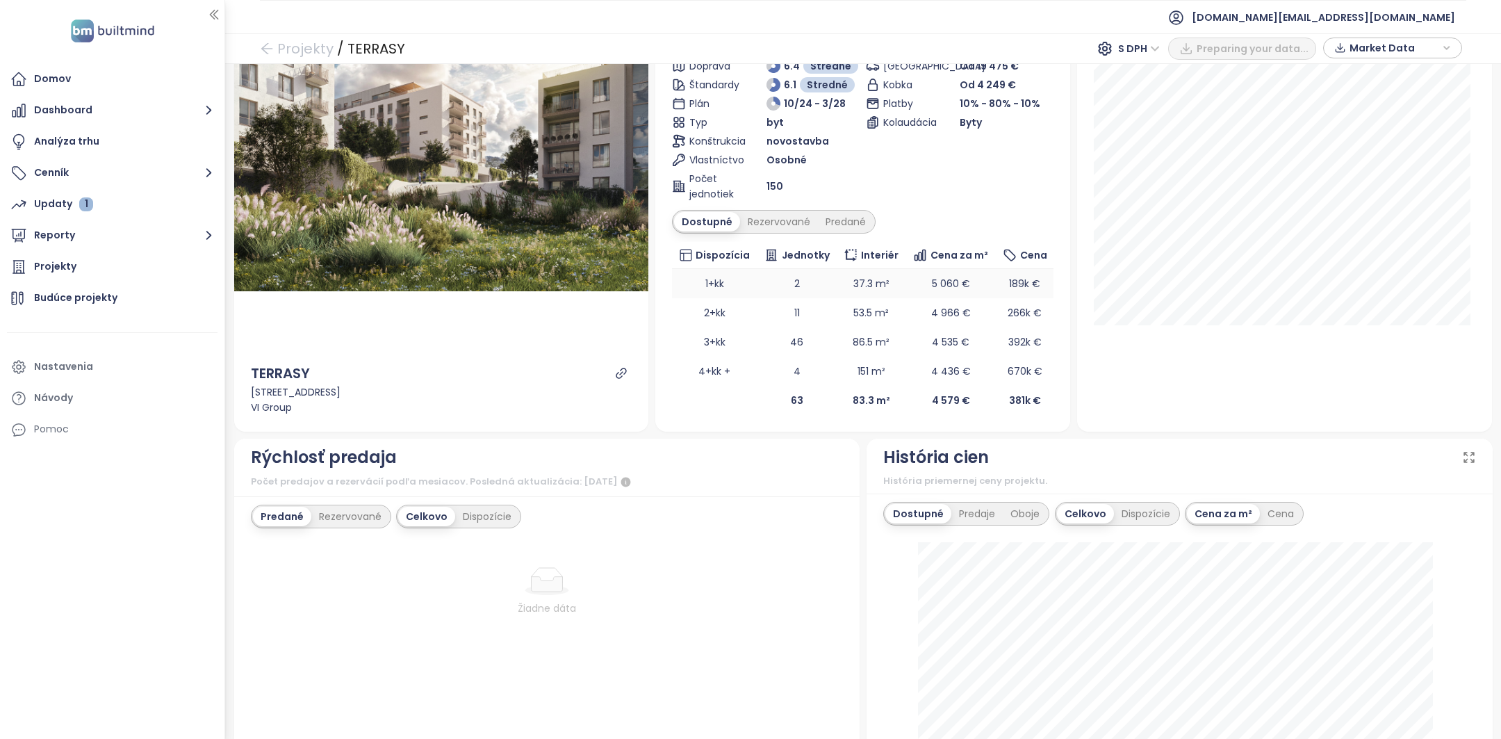
scroll to position [256, 0]
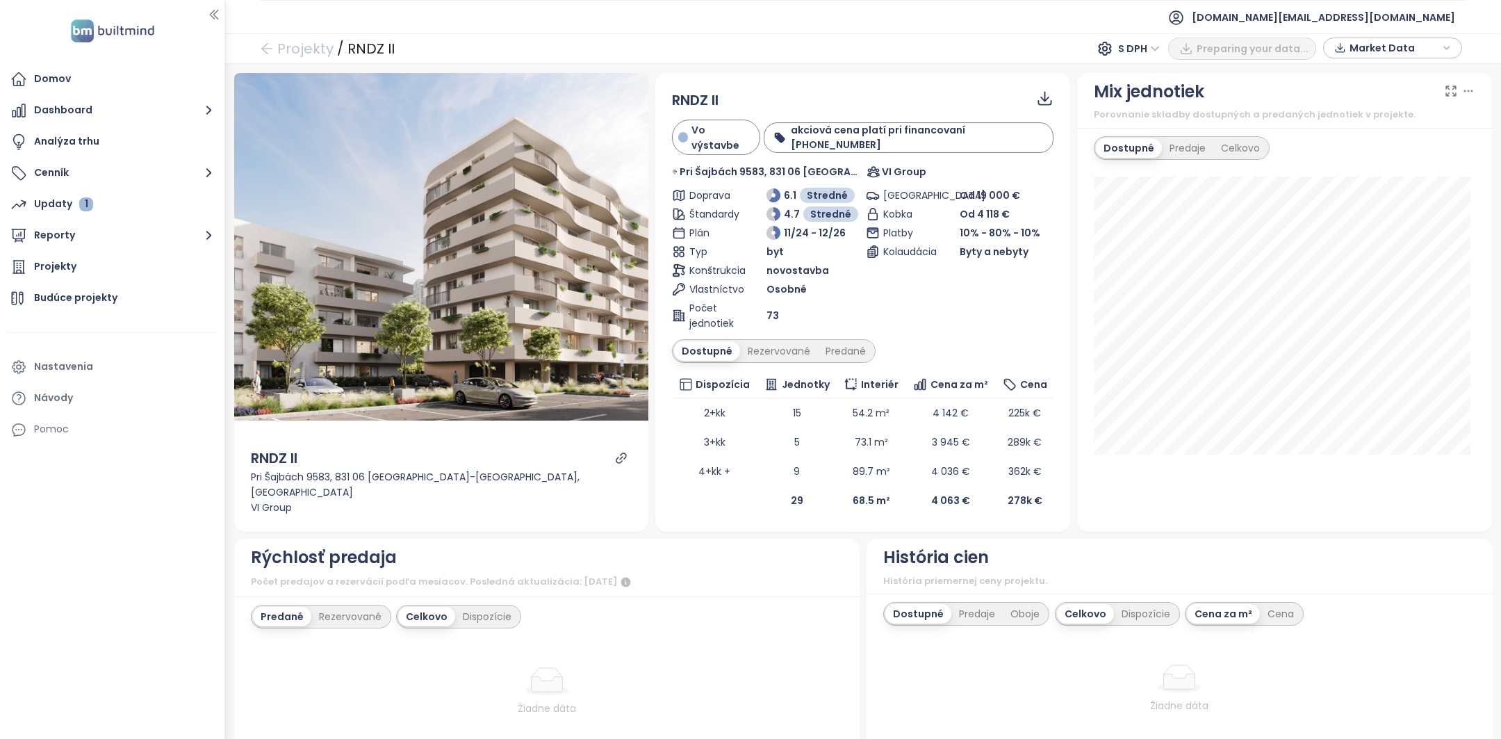
scroll to position [240, 0]
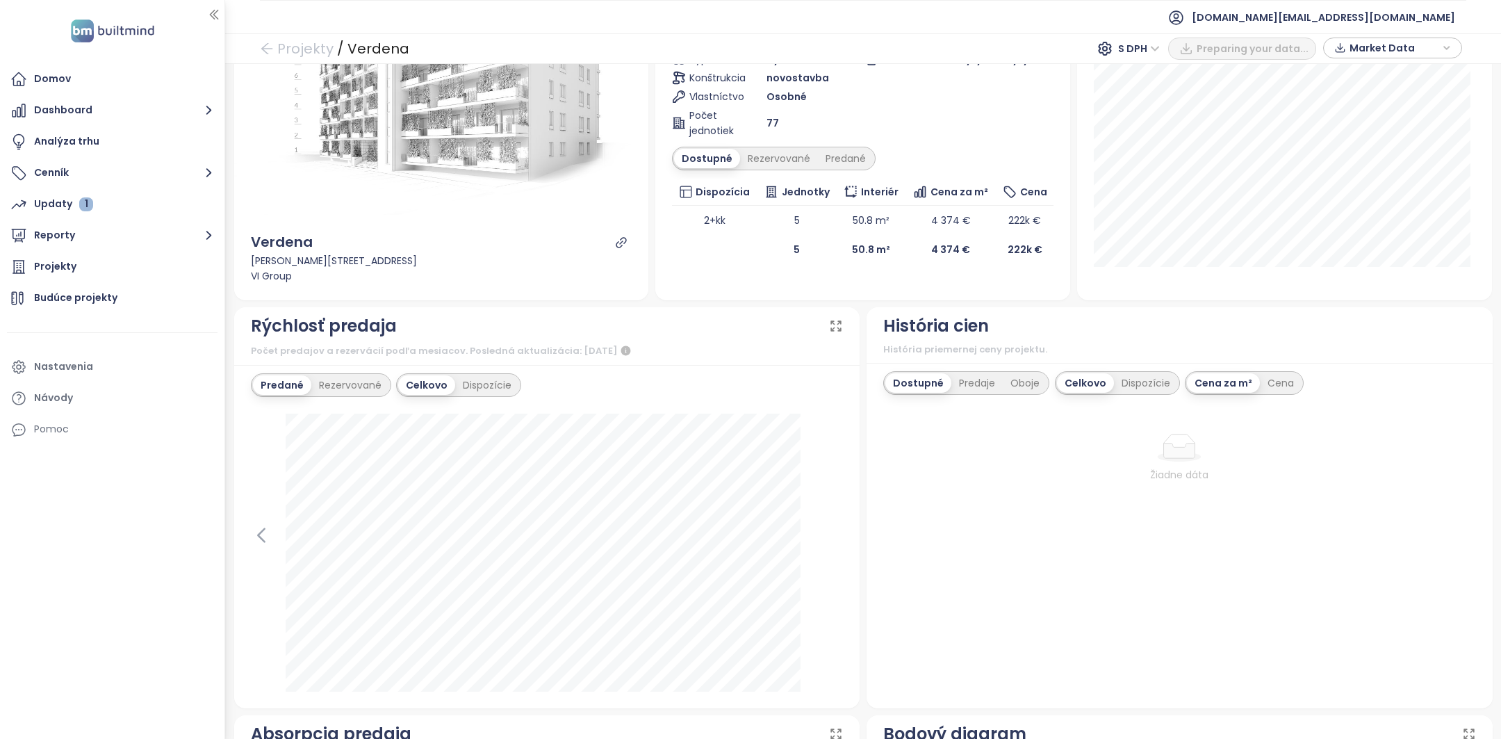
scroll to position [206, 0]
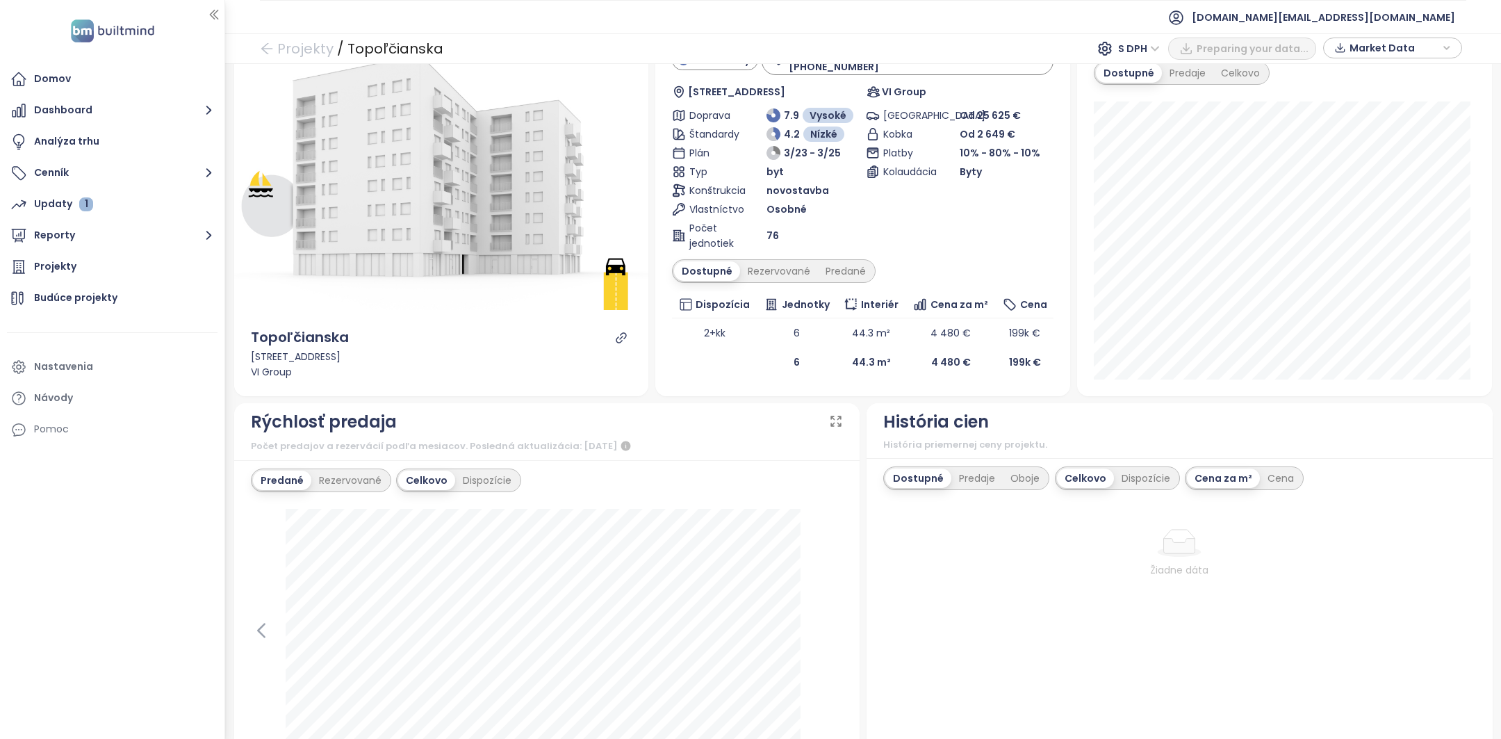
scroll to position [303, 0]
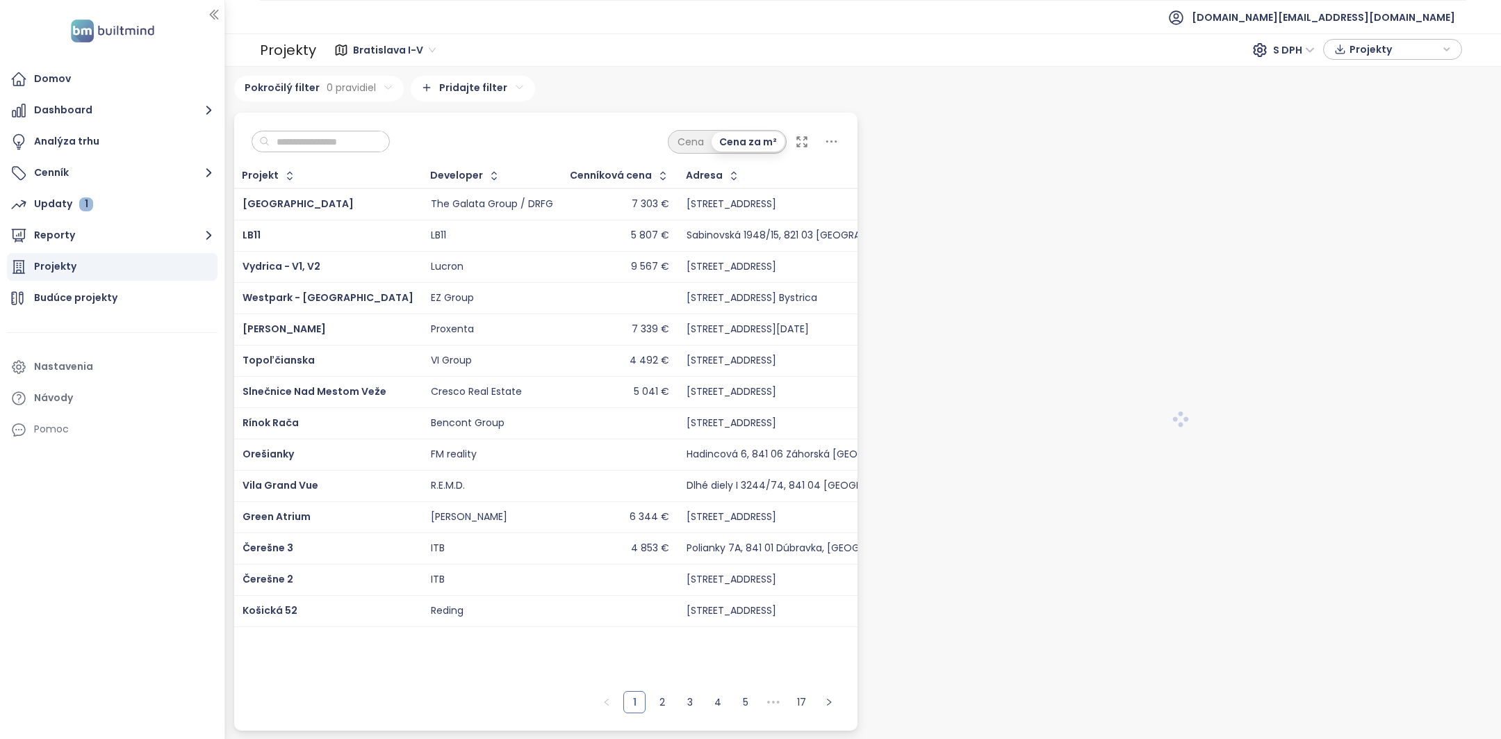
click at [338, 151] on input "text" at bounding box center [326, 141] width 113 height 21
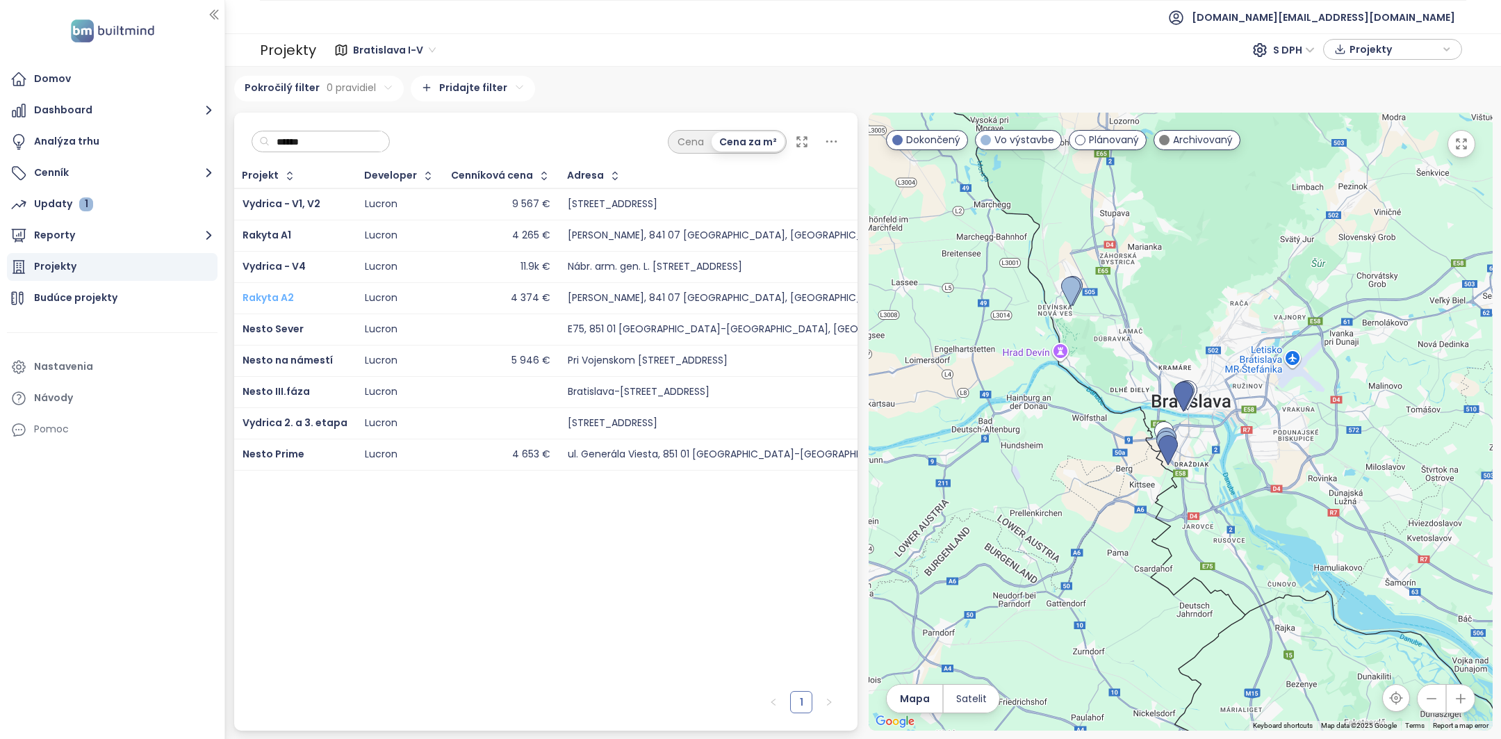
type input "******"
click at [288, 292] on span "Rakyta A2" at bounding box center [268, 298] width 51 height 14
click at [285, 233] on span "Rakyta A1" at bounding box center [267, 235] width 49 height 14
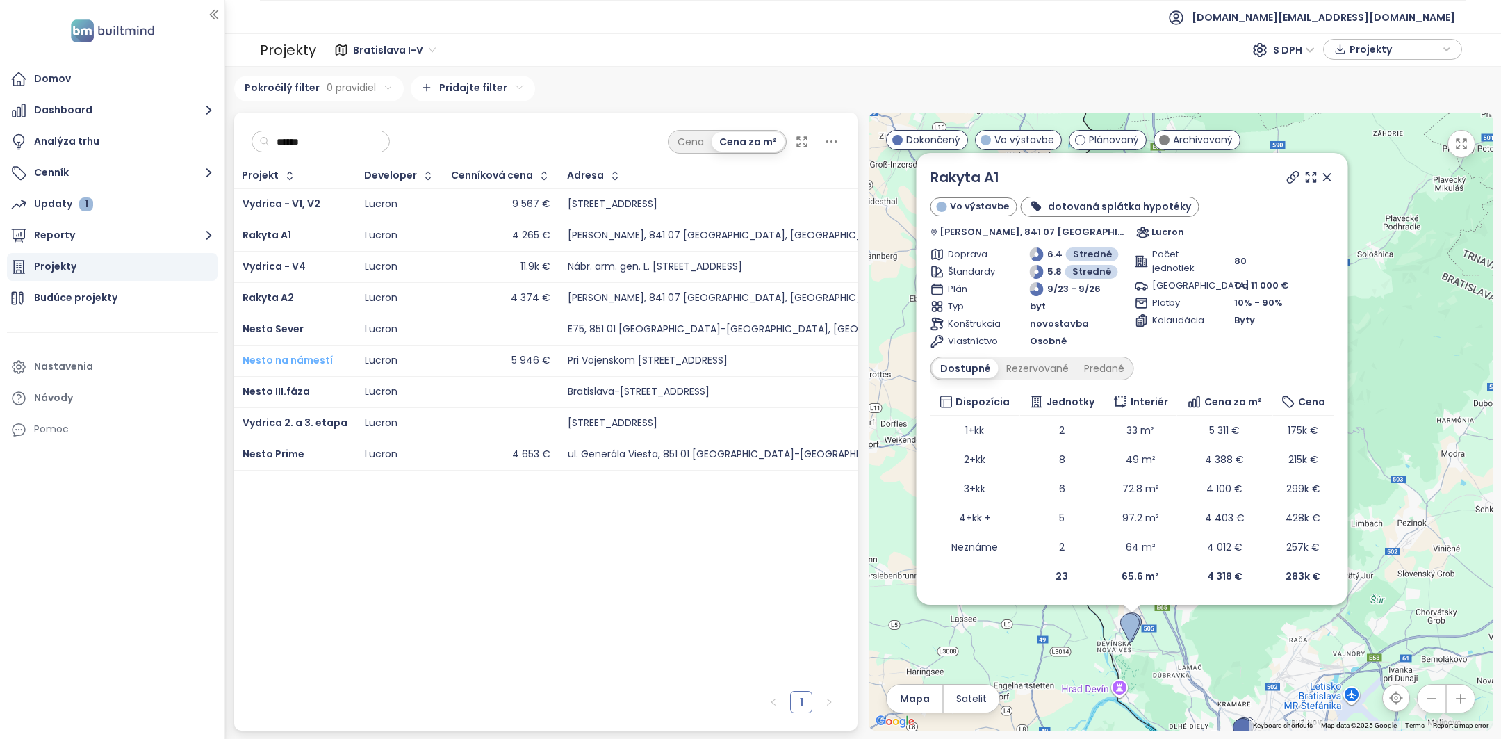
click at [304, 357] on span "Nesto na námestí" at bounding box center [288, 360] width 90 height 14
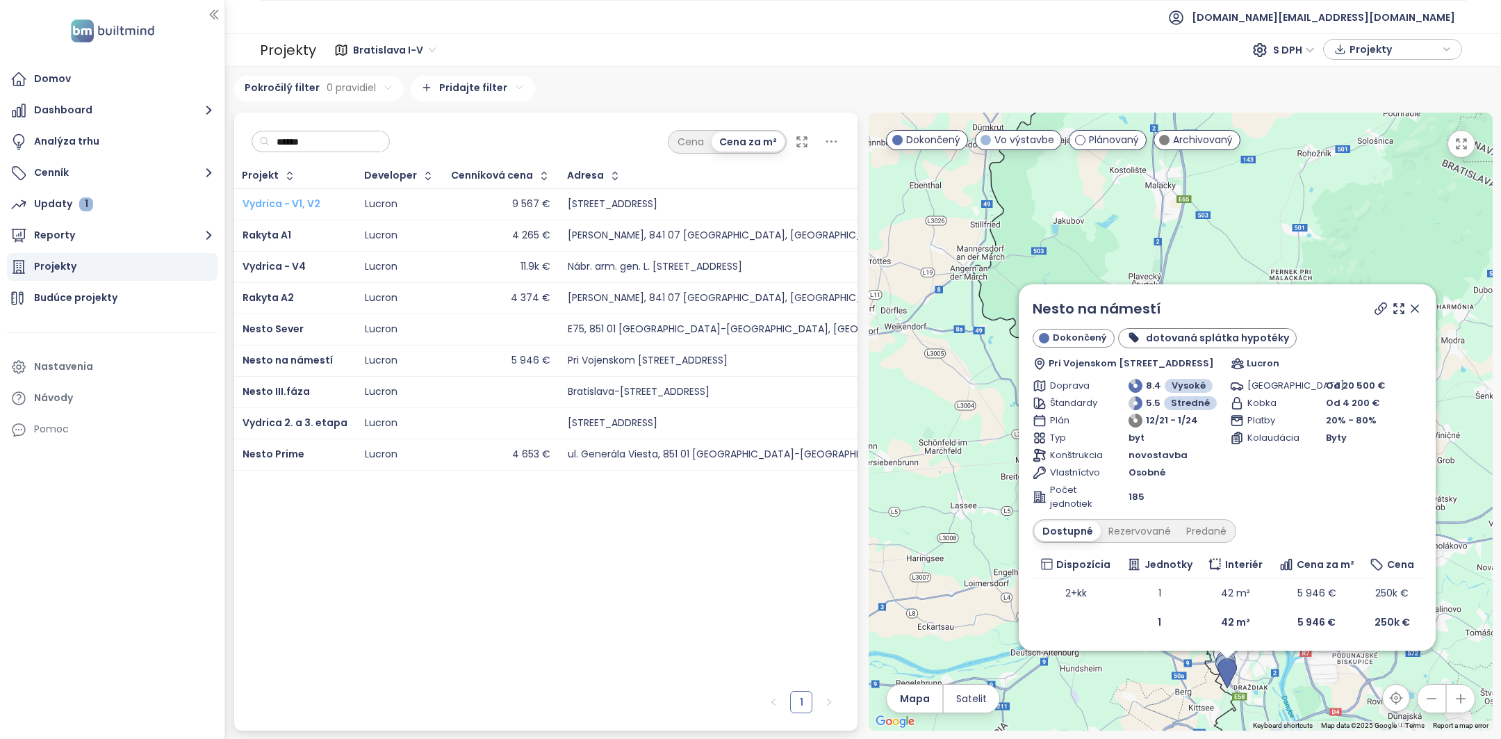
click at [304, 205] on span "Vydrica - V1, V2" at bounding box center [282, 204] width 78 height 14
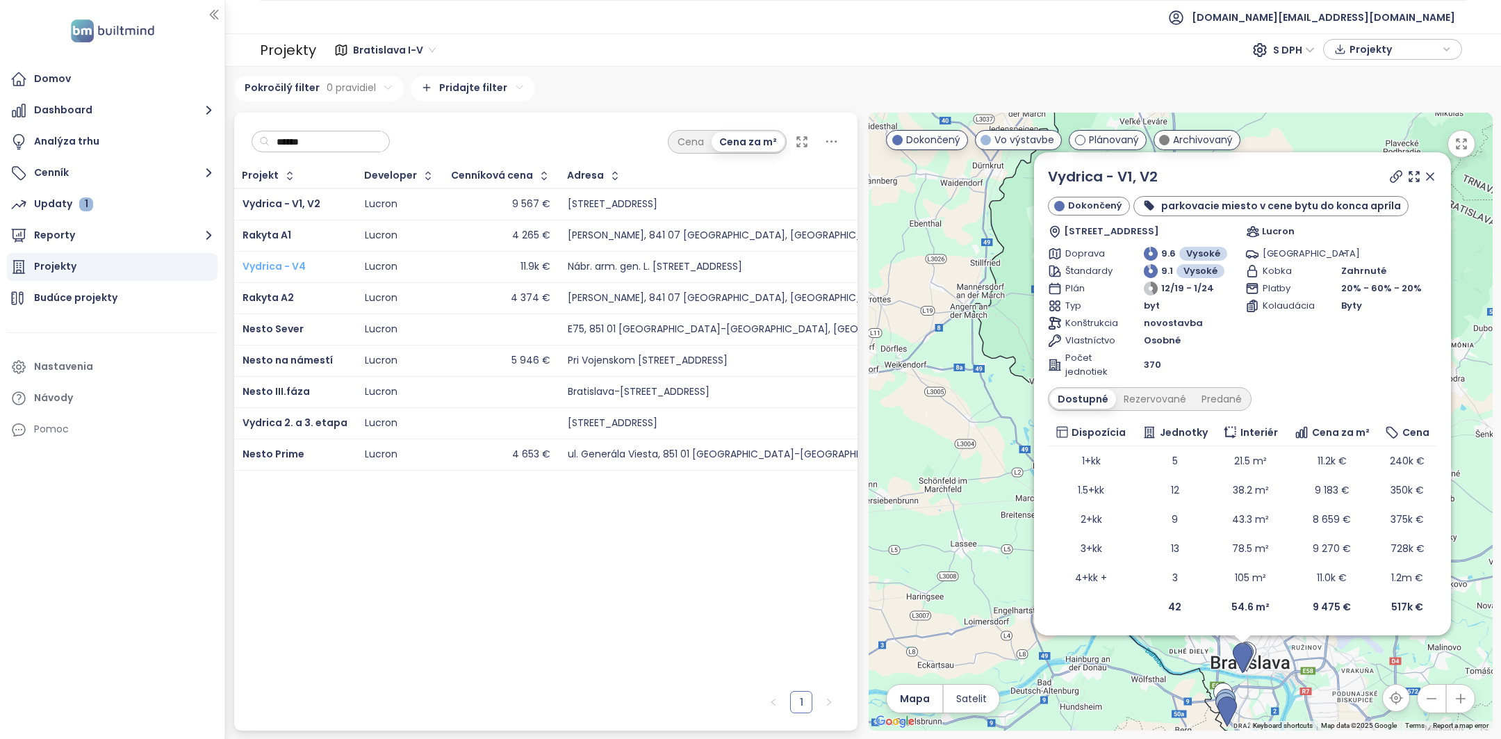
click at [288, 261] on span "Vydrica - V4" at bounding box center [274, 266] width 63 height 14
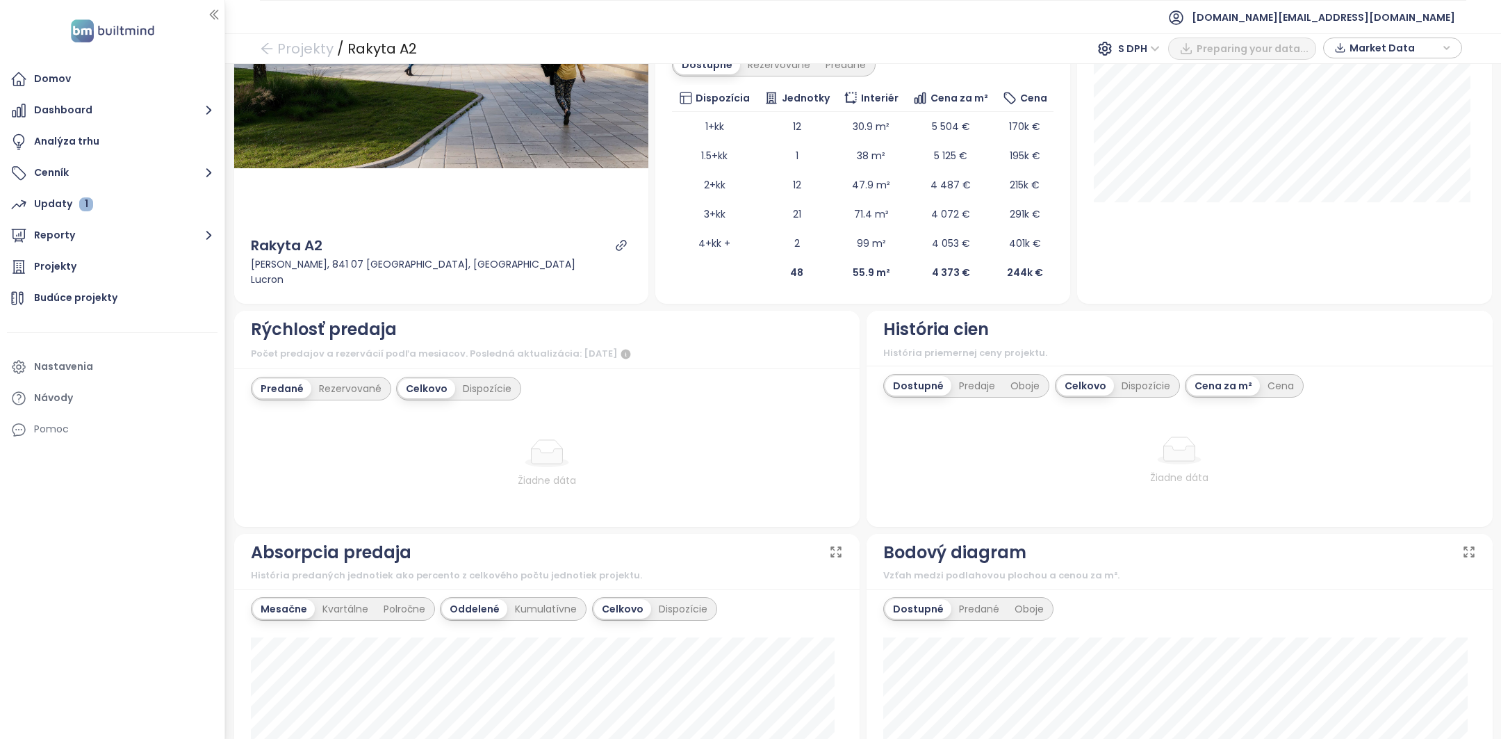
scroll to position [301, 0]
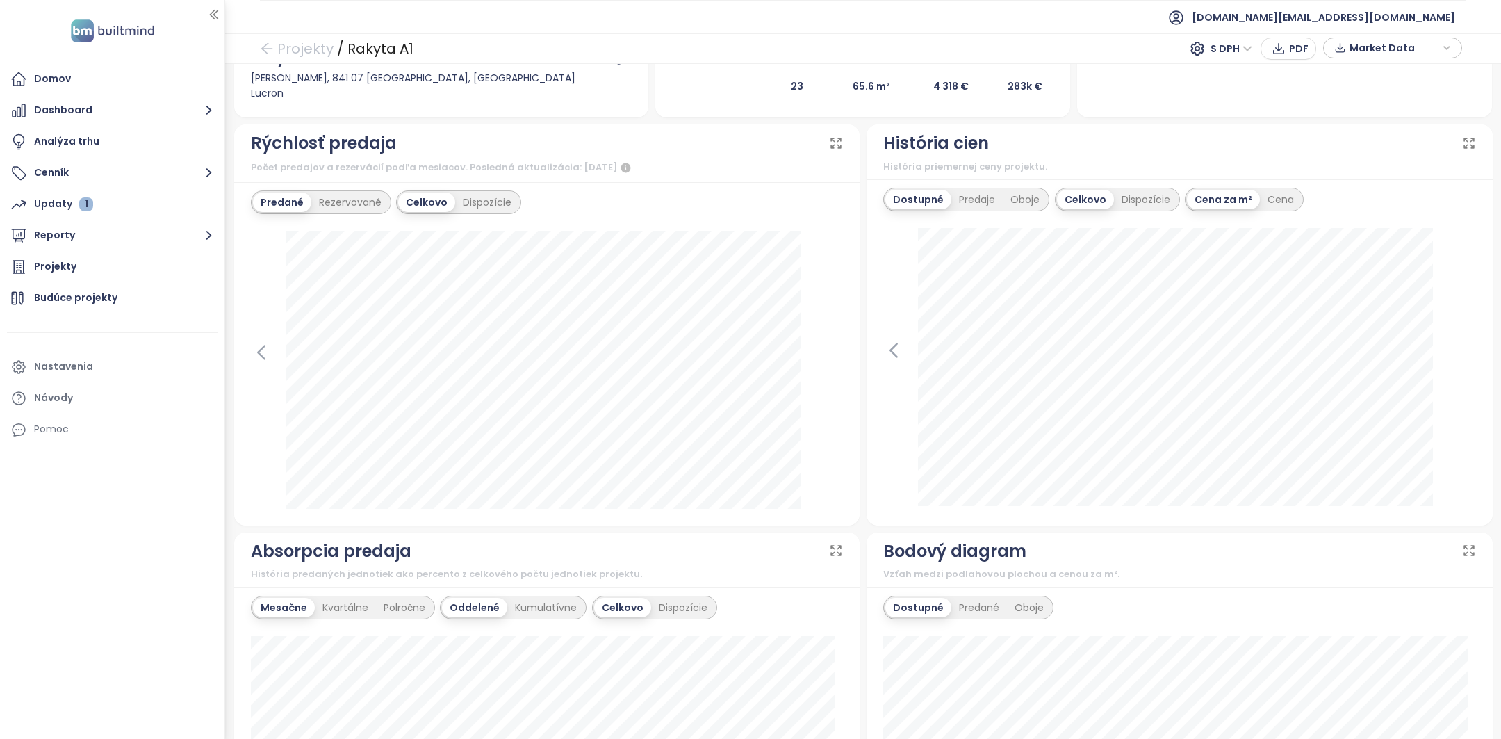
scroll to position [416, 0]
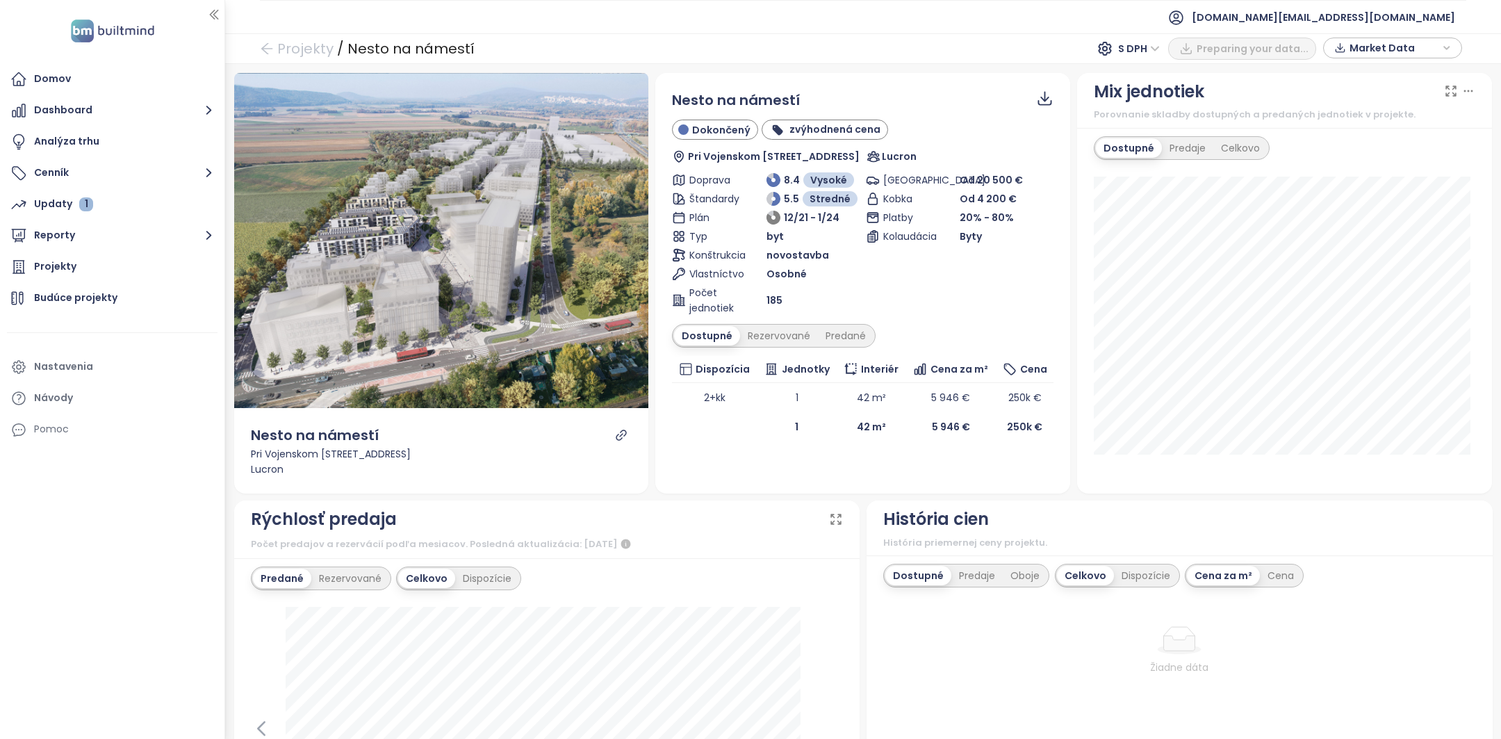
scroll to position [165, 0]
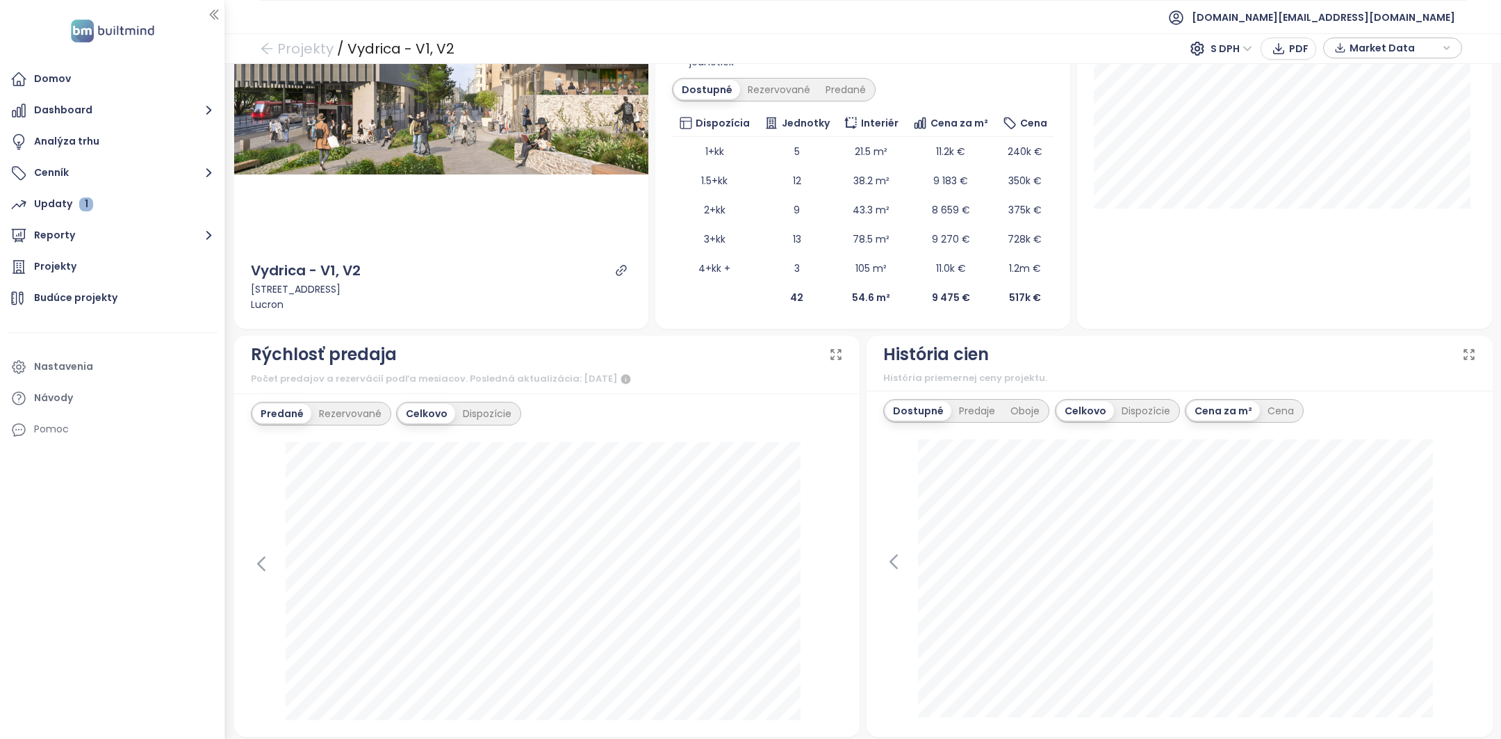
scroll to position [245, 0]
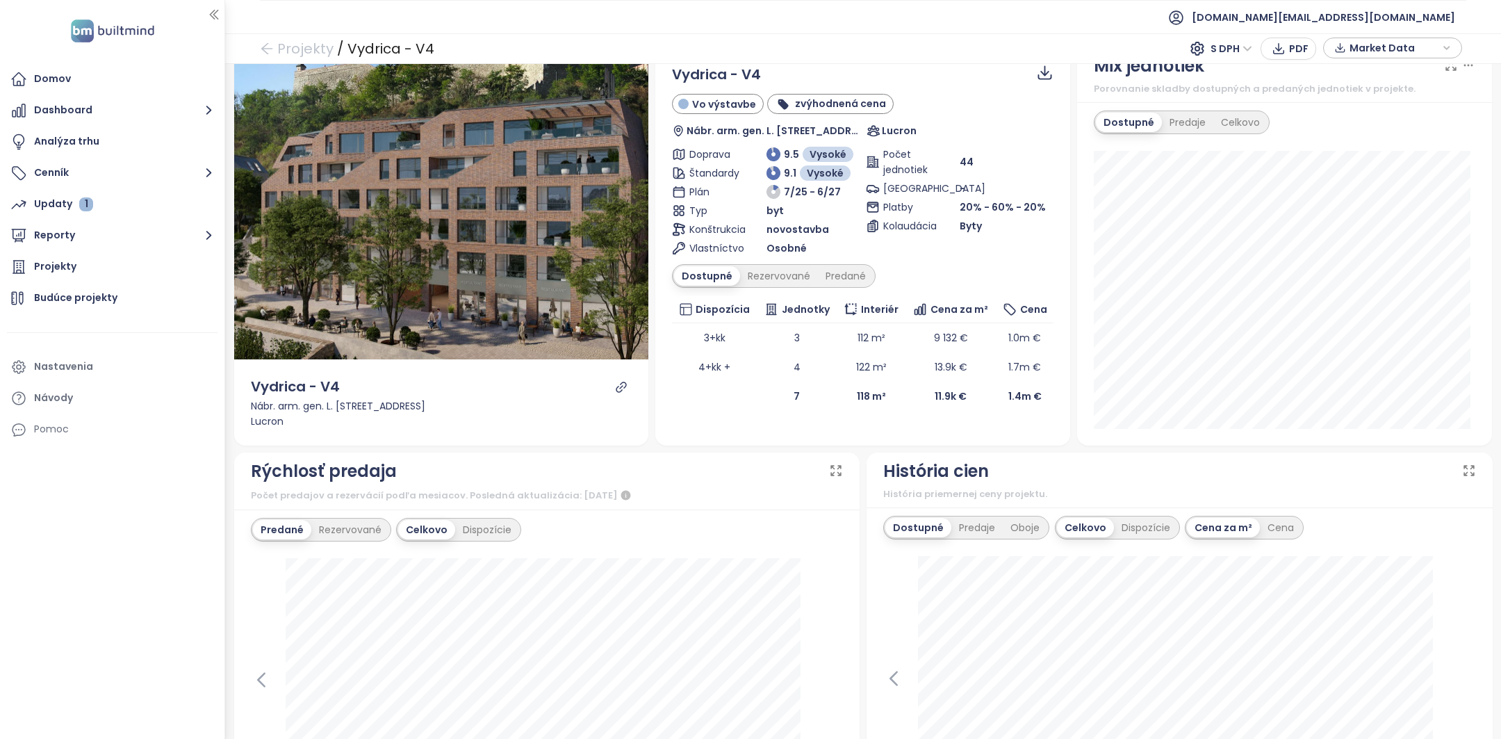
scroll to position [17, 0]
